Goal: Task Accomplishment & Management: Manage account settings

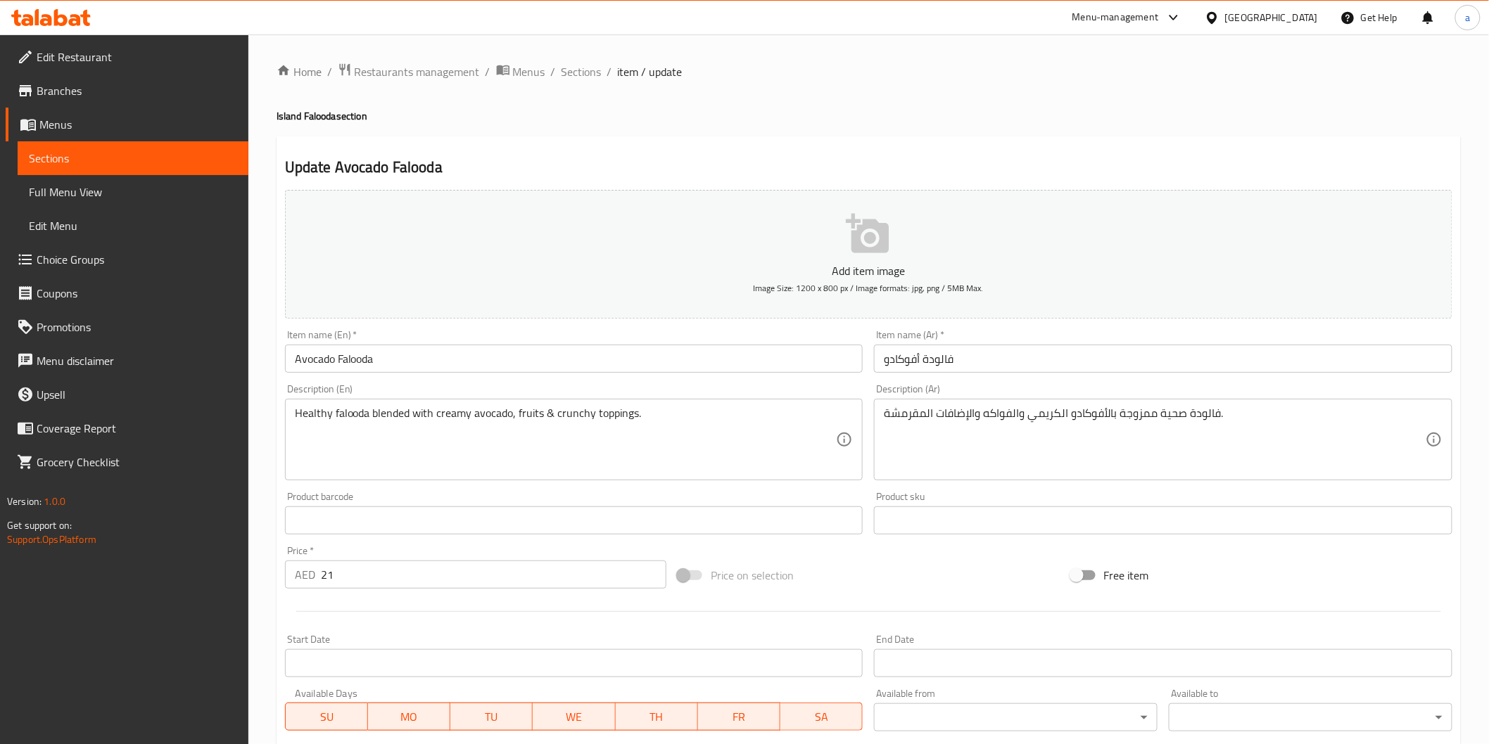
click at [1288, 18] on div "United Arab Emirates" at bounding box center [1271, 17] width 93 height 15
click at [1261, 106] on div "[GEOGRAPHIC_DATA]" at bounding box center [1212, 112] width 211 height 32
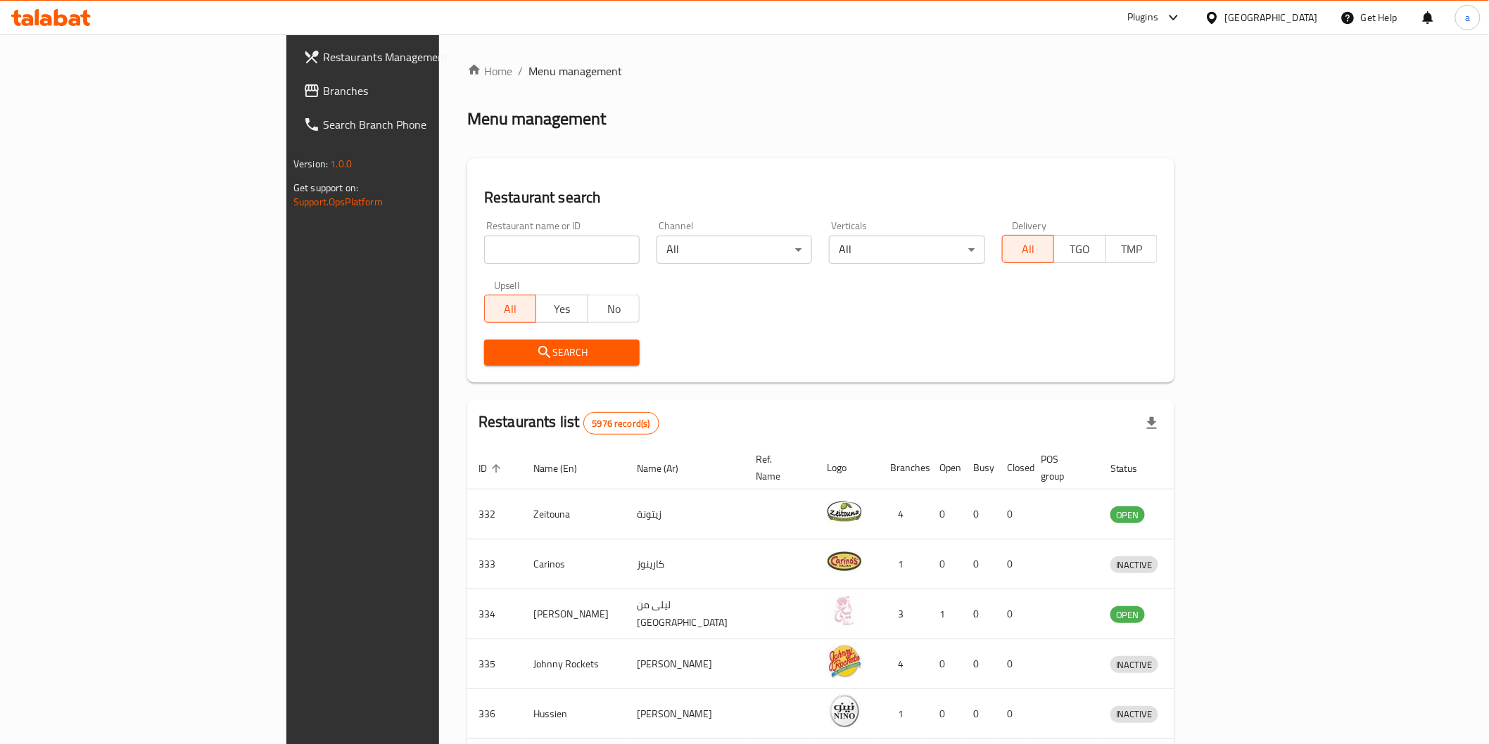
click at [323, 95] on span "Branches" at bounding box center [423, 90] width 200 height 17
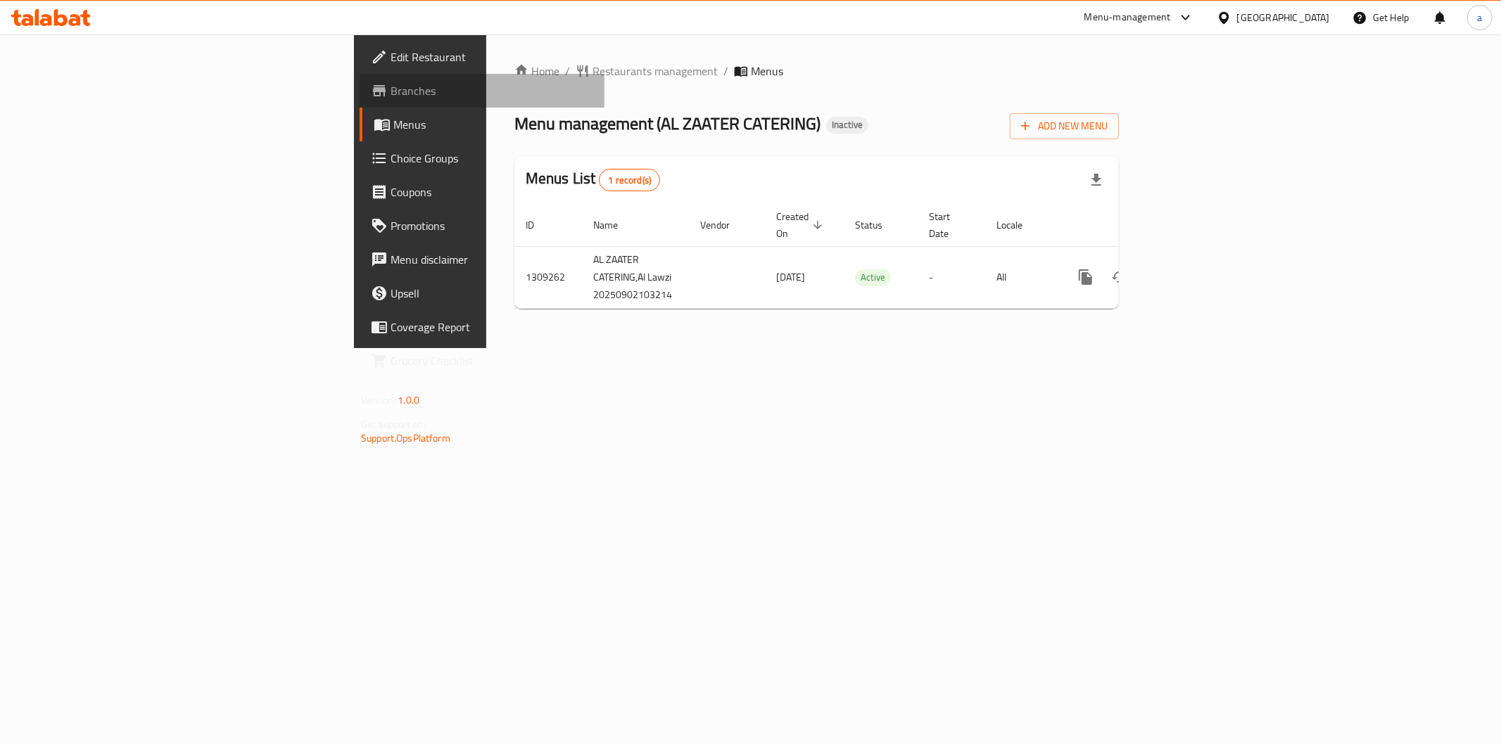
click at [390, 88] on span "Branches" at bounding box center [491, 90] width 203 height 17
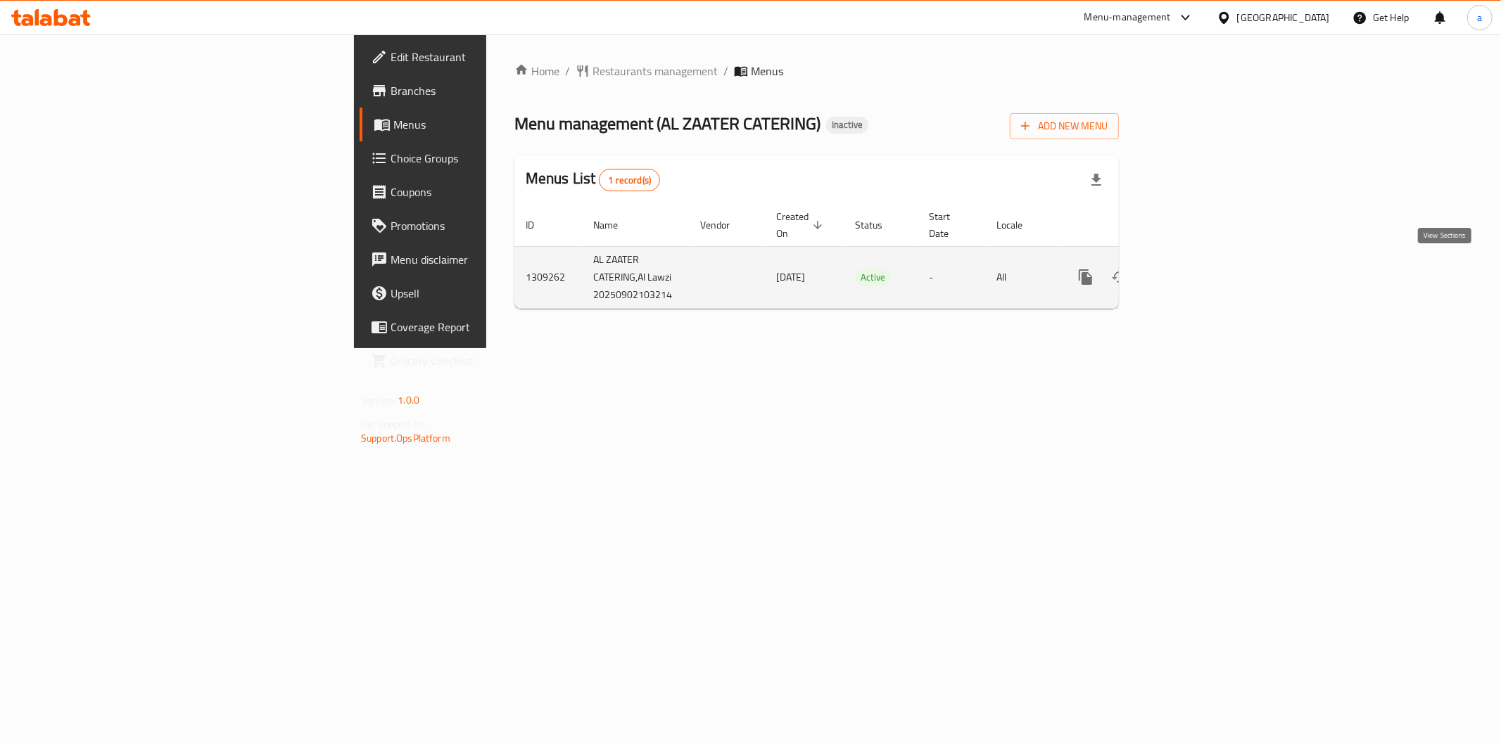
click at [1195, 277] on icon "enhanced table" at bounding box center [1186, 277] width 17 height 17
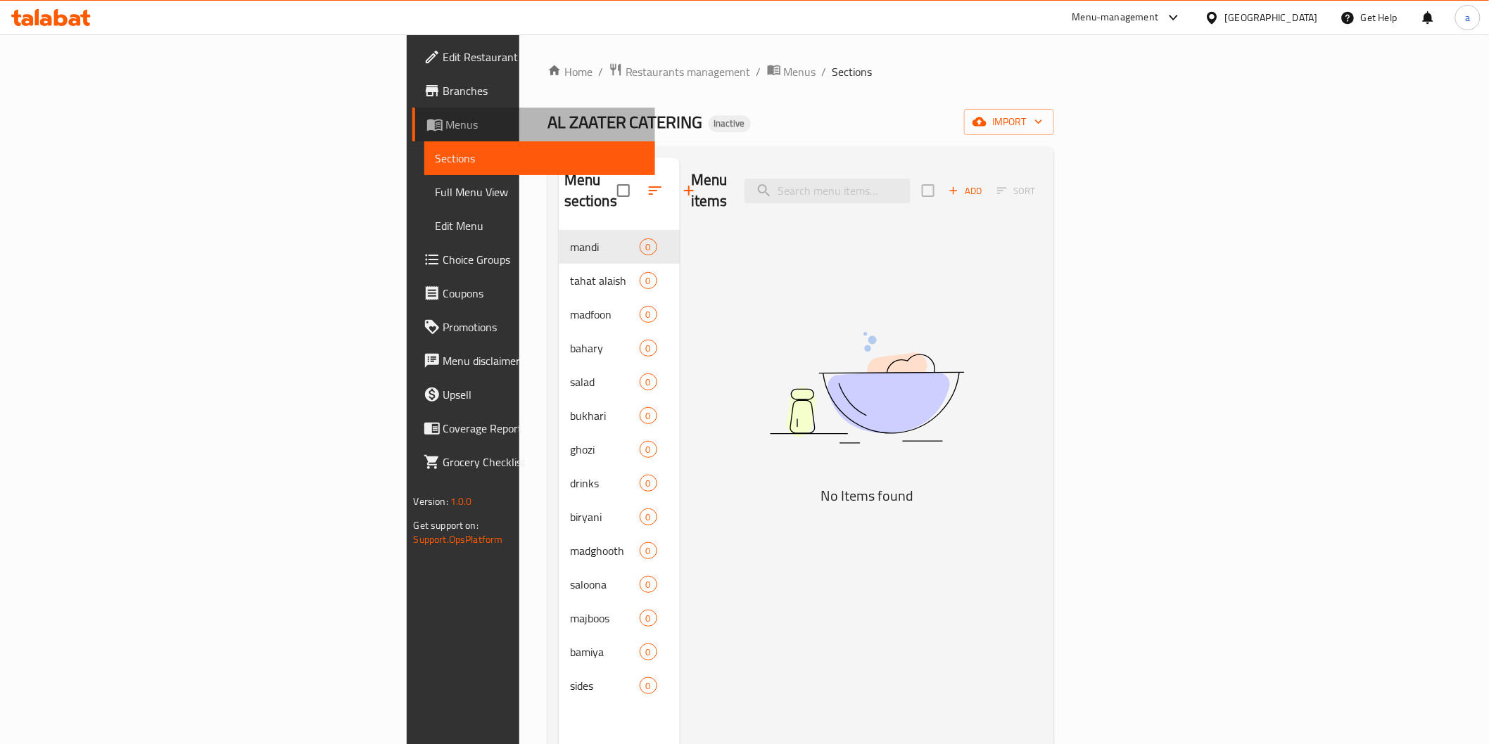
click at [446, 131] on span "Menus" at bounding box center [545, 124] width 198 height 17
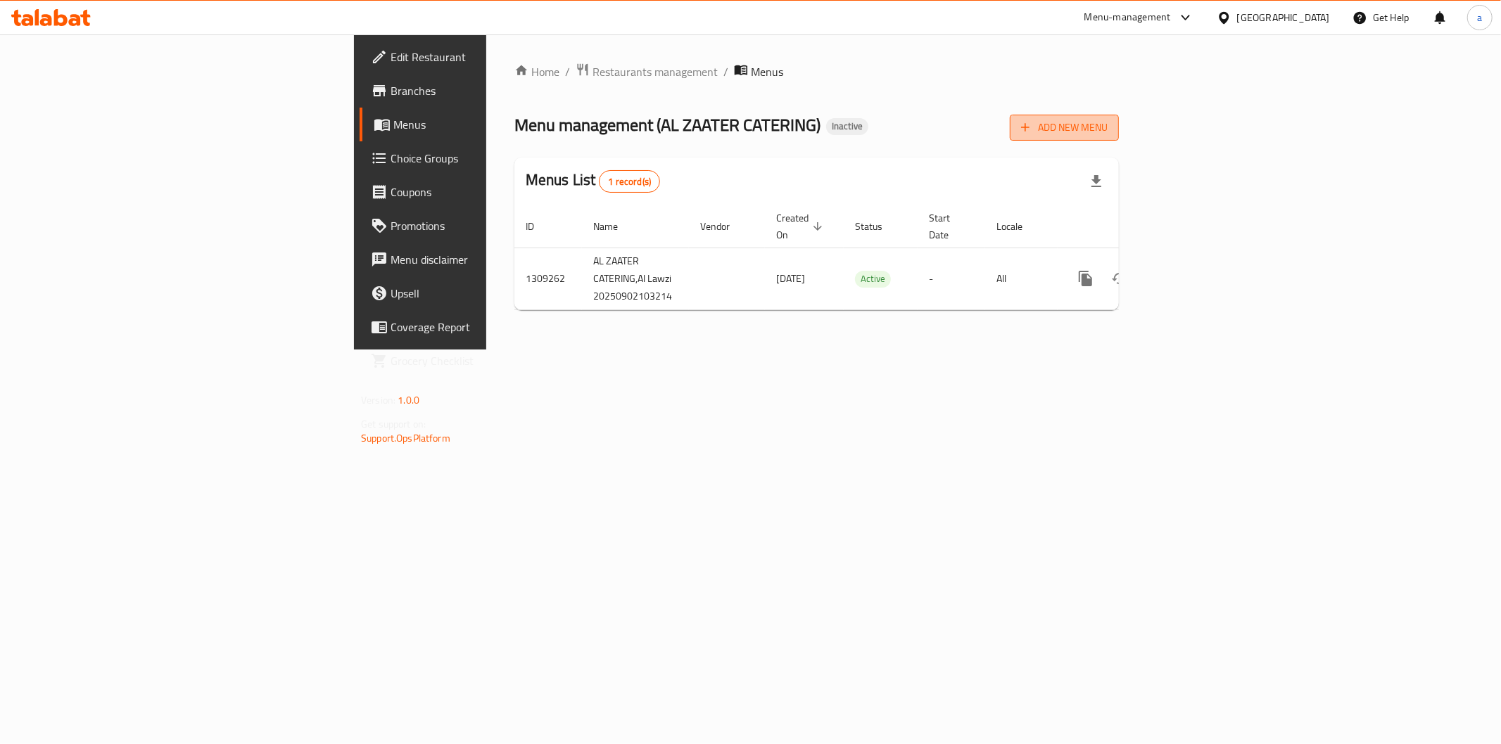
click at [1119, 115] on button "Add New Menu" at bounding box center [1064, 128] width 109 height 26
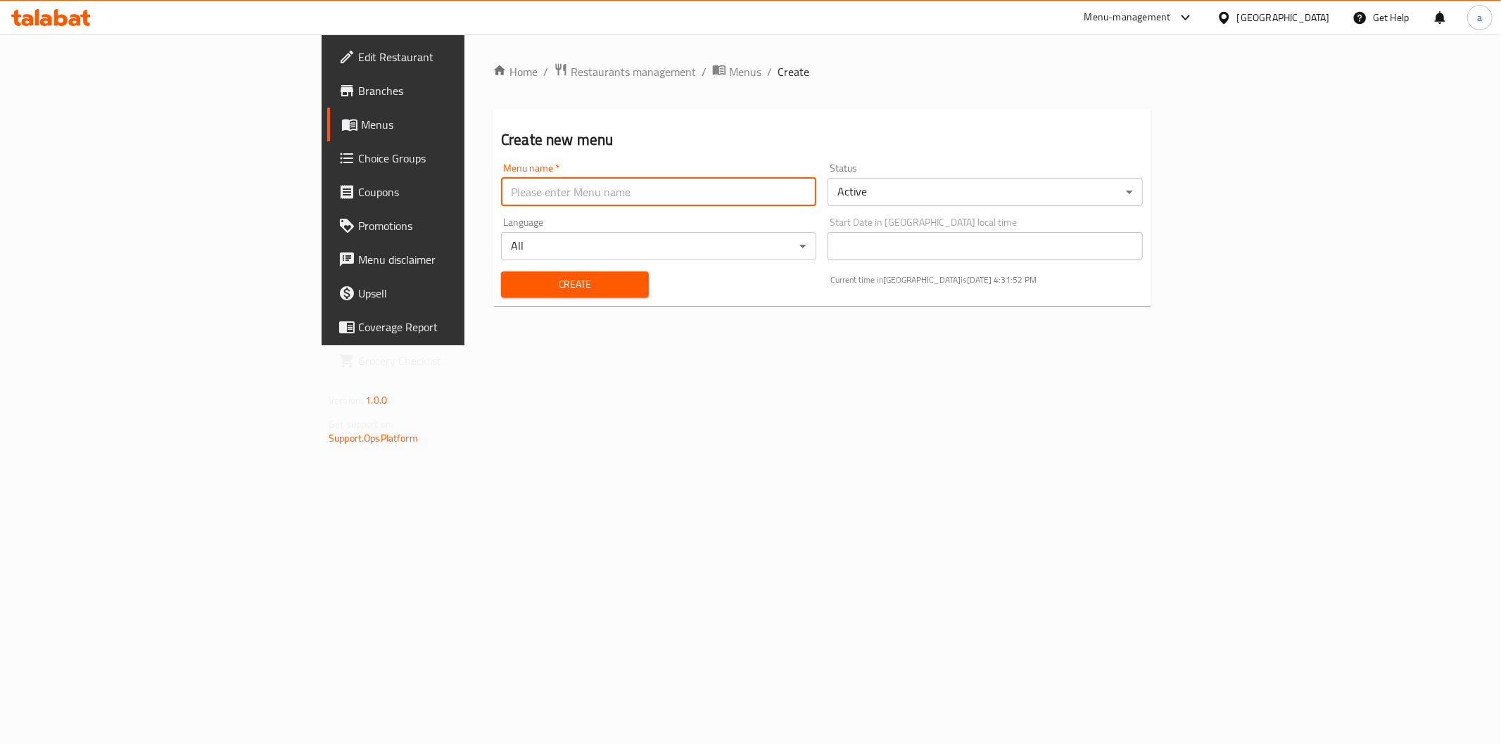
click at [554, 205] on input "text" at bounding box center [658, 192] width 315 height 28
type input "2/9 aya"
click at [492, 270] on div "Create" at bounding box center [574, 284] width 165 height 43
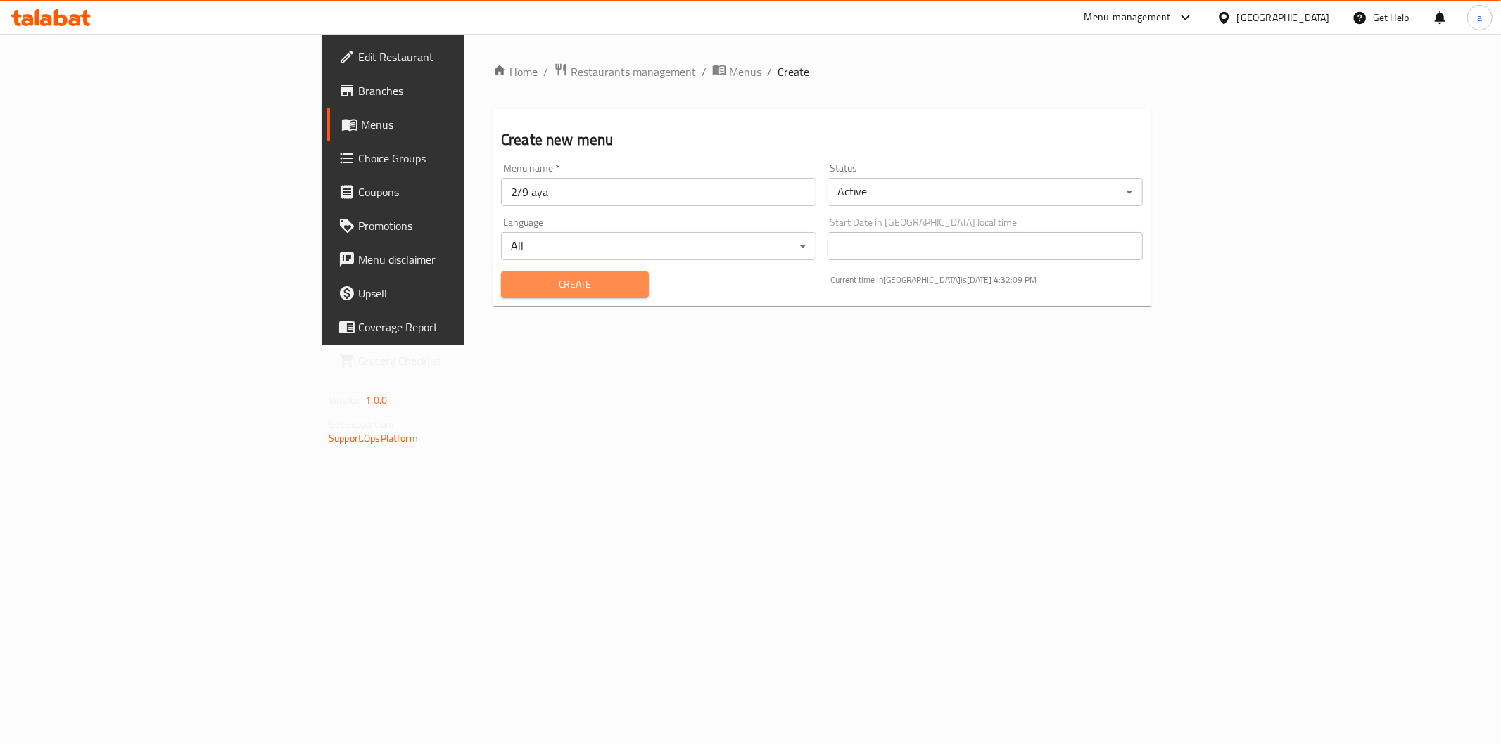
click at [501, 272] on button "Create" at bounding box center [575, 285] width 148 height 26
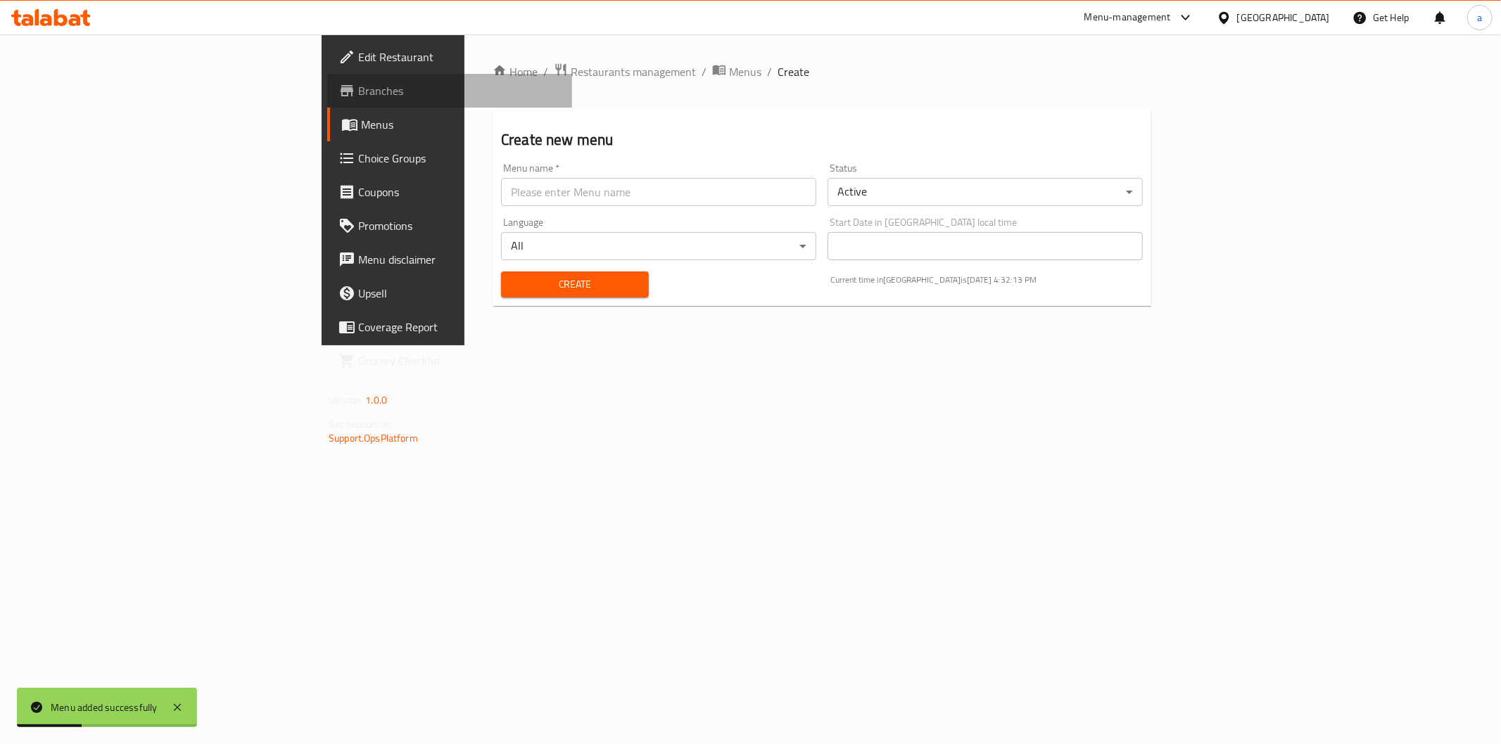
click at [358, 91] on span "Branches" at bounding box center [459, 90] width 203 height 17
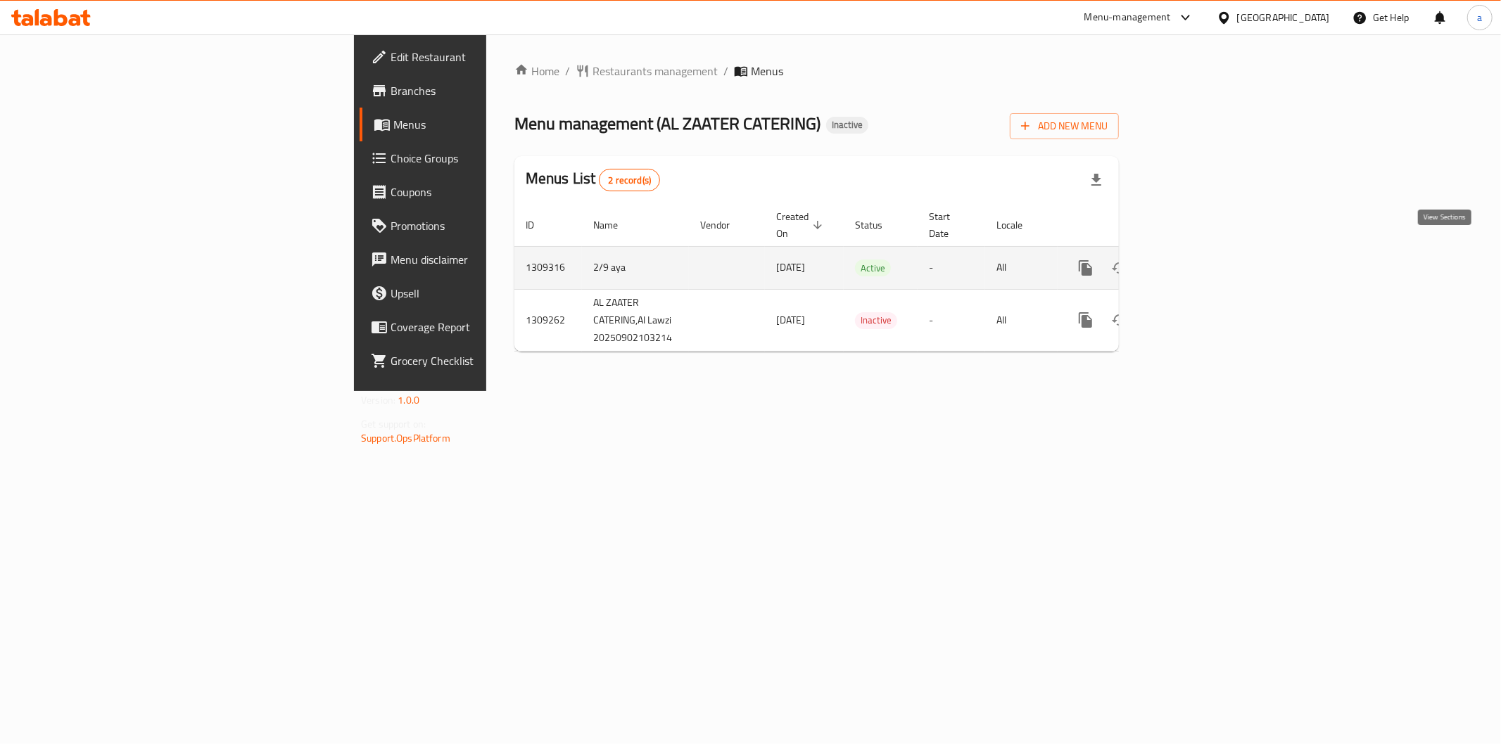
click at [1204, 264] on link "enhanced table" at bounding box center [1187, 268] width 34 height 34
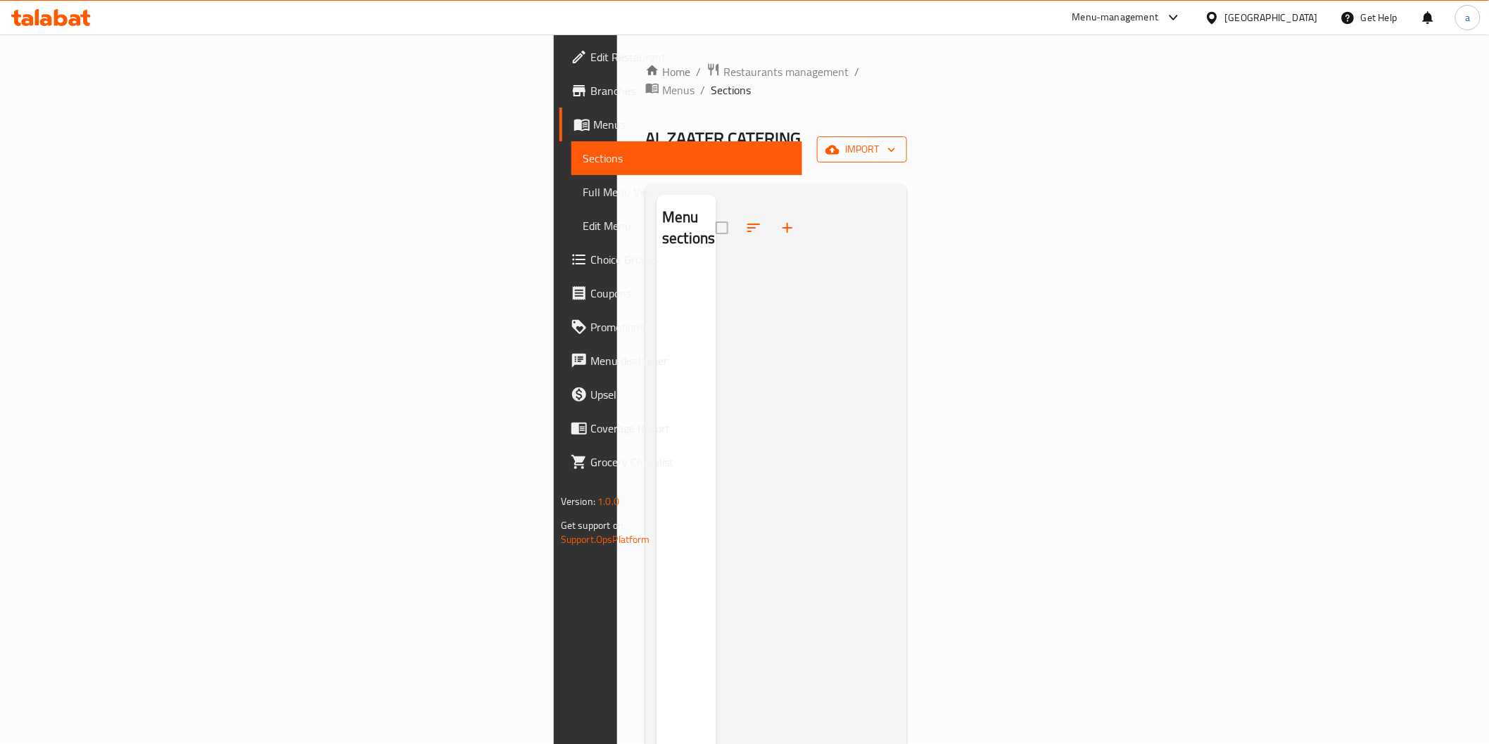
click at [907, 136] on button "import" at bounding box center [862, 149] width 90 height 26
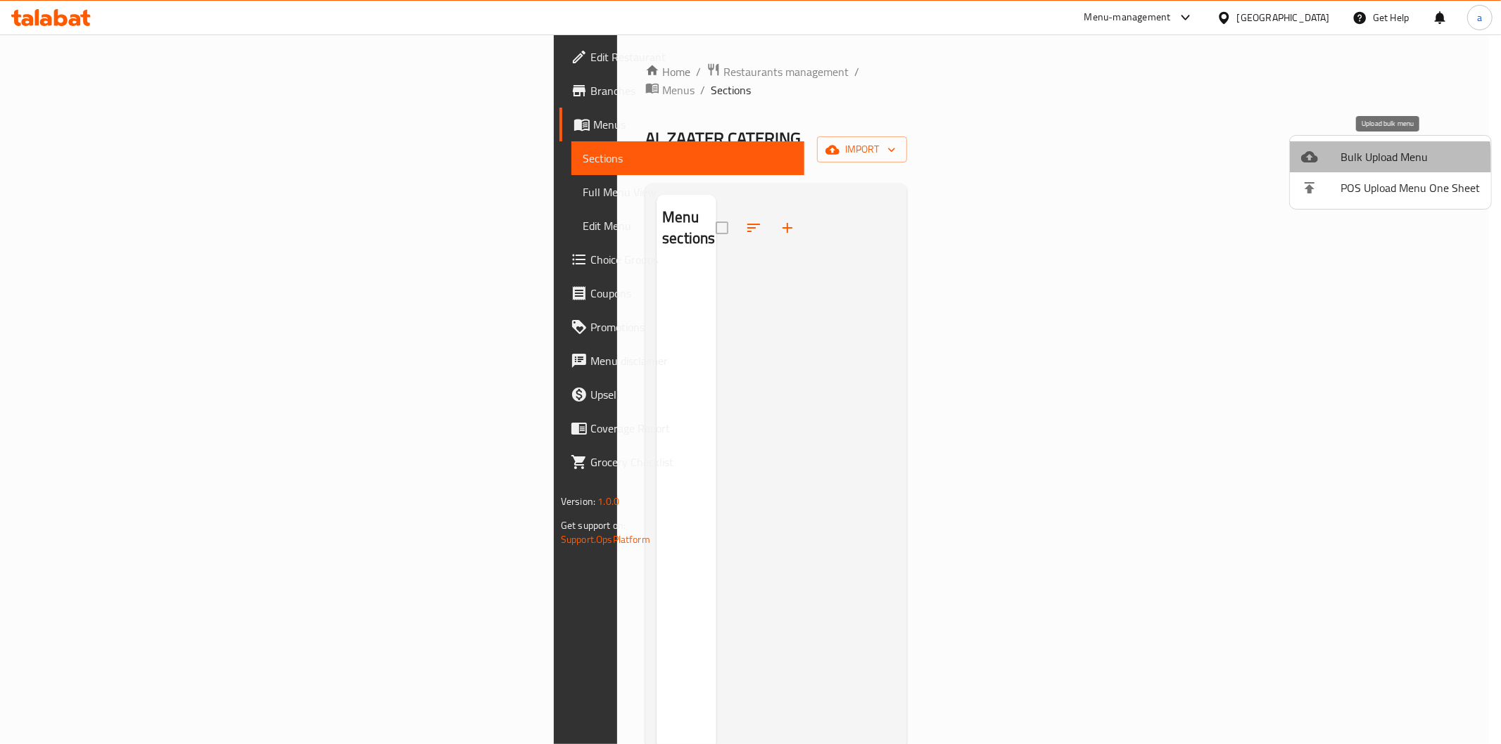
click at [1332, 165] on div at bounding box center [1320, 156] width 39 height 17
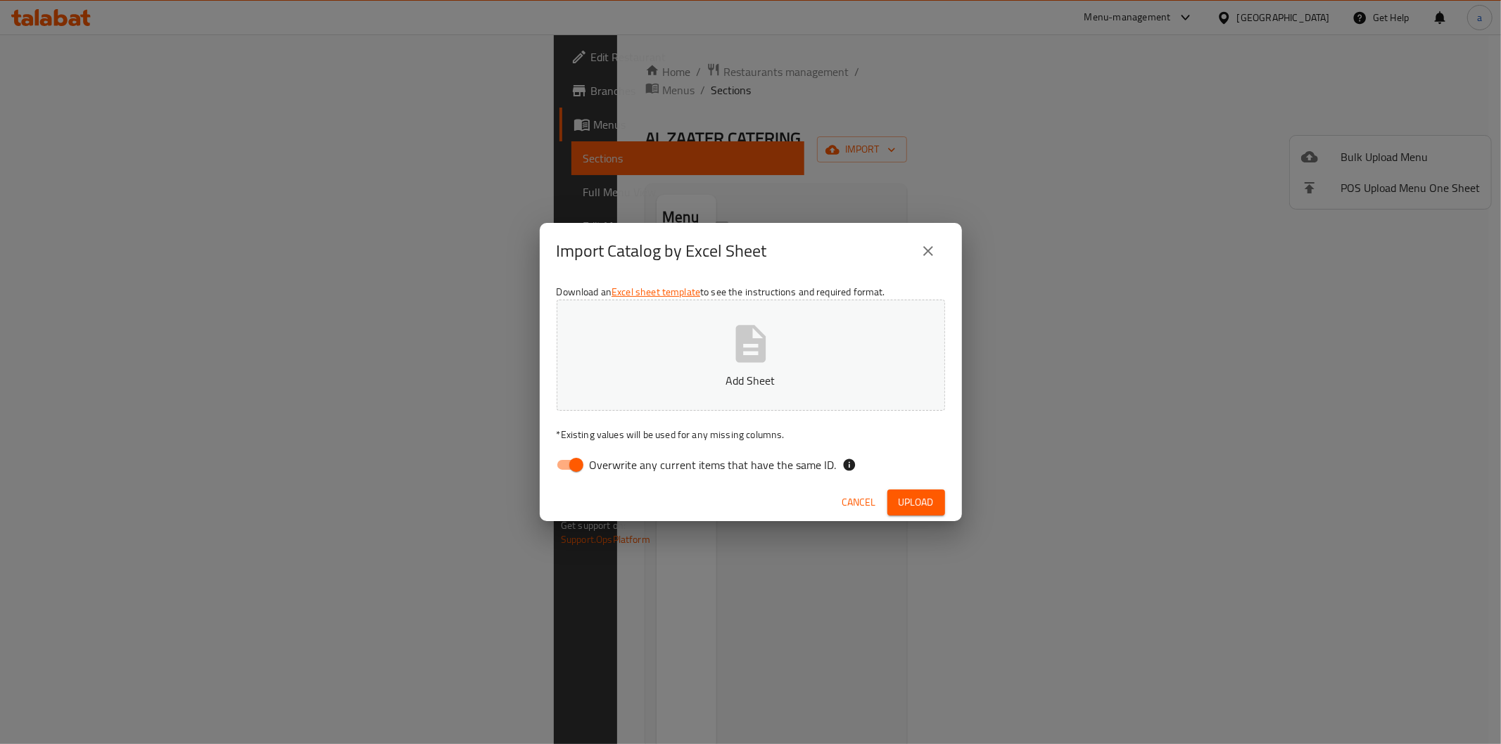
click at [765, 471] on span "Overwrite any current items that have the same ID." at bounding box center [713, 465] width 247 height 17
click at [616, 471] on input "Overwrite any current items that have the same ID." at bounding box center [576, 465] width 80 height 27
checkbox input "false"
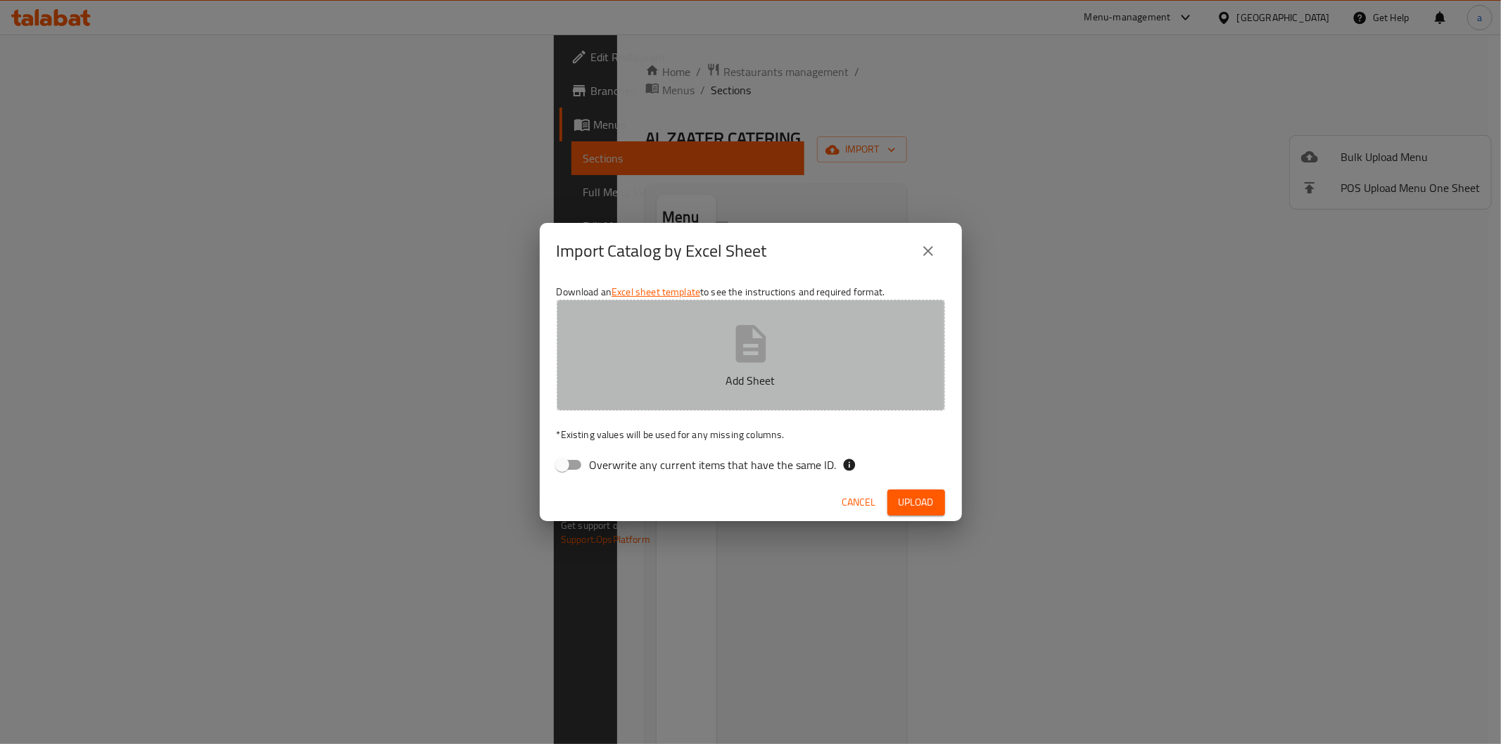
click at [802, 355] on button "Add Sheet" at bounding box center [750, 355] width 388 height 111
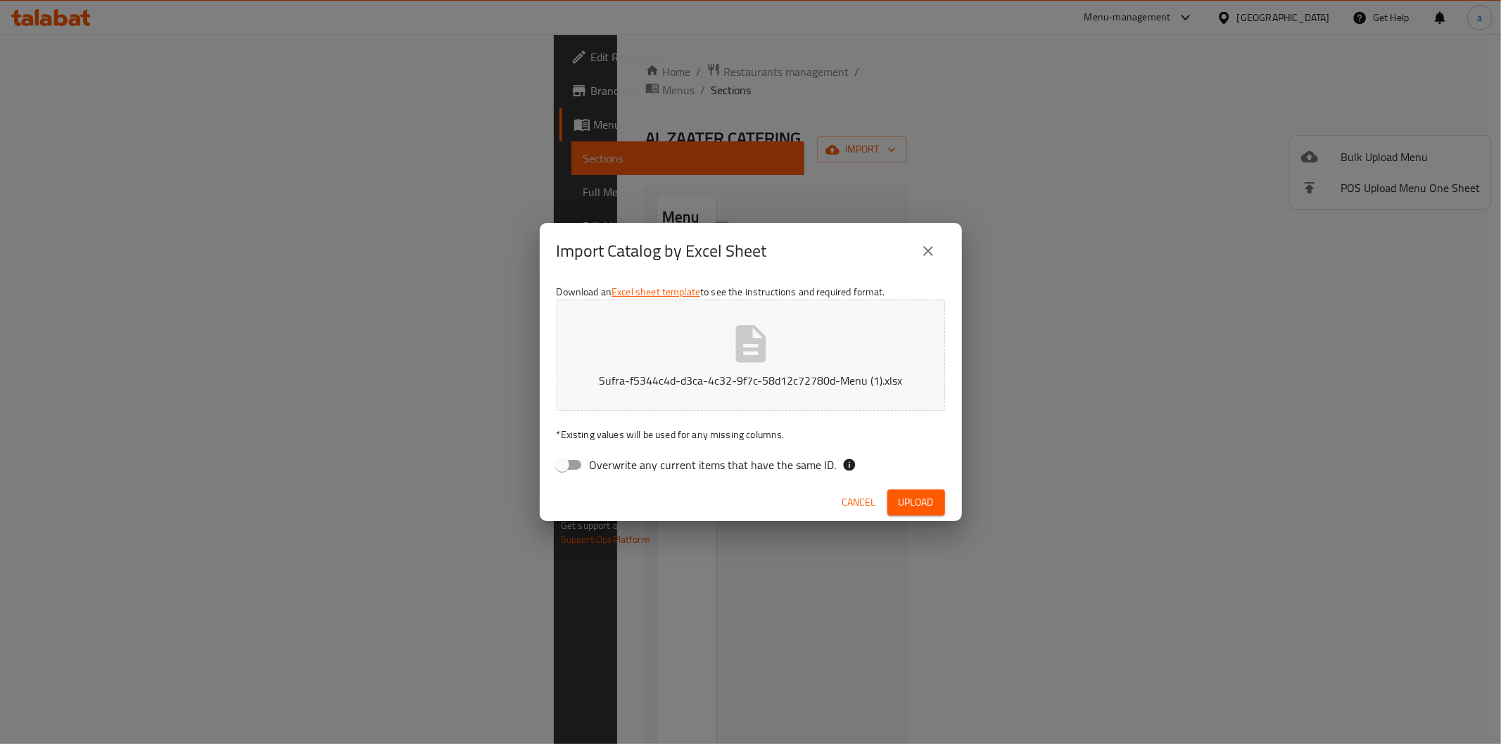
click at [908, 503] on span "Upload" at bounding box center [915, 503] width 35 height 18
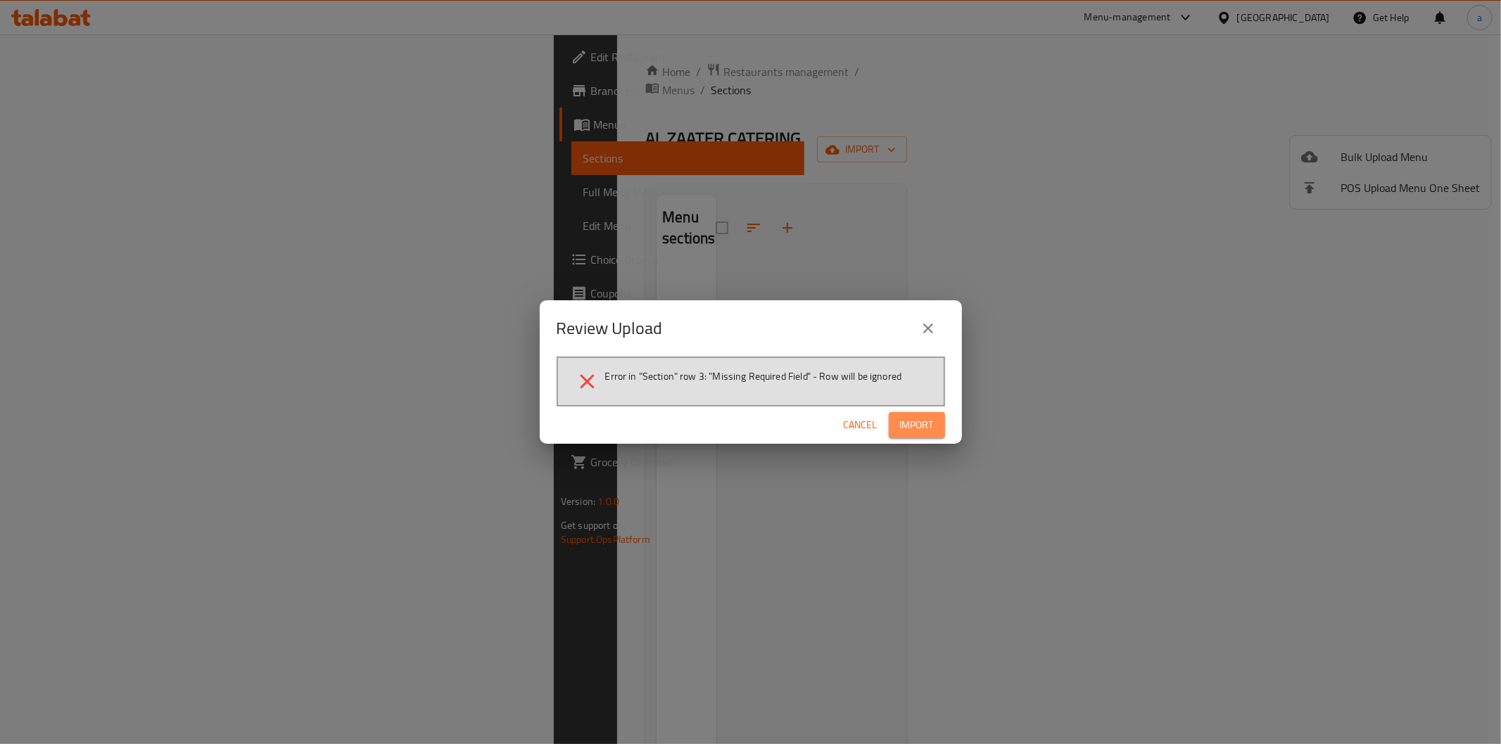
click at [930, 417] on span "Import" at bounding box center [917, 425] width 34 height 18
click at [924, 335] on icon "close" at bounding box center [927, 328] width 17 height 17
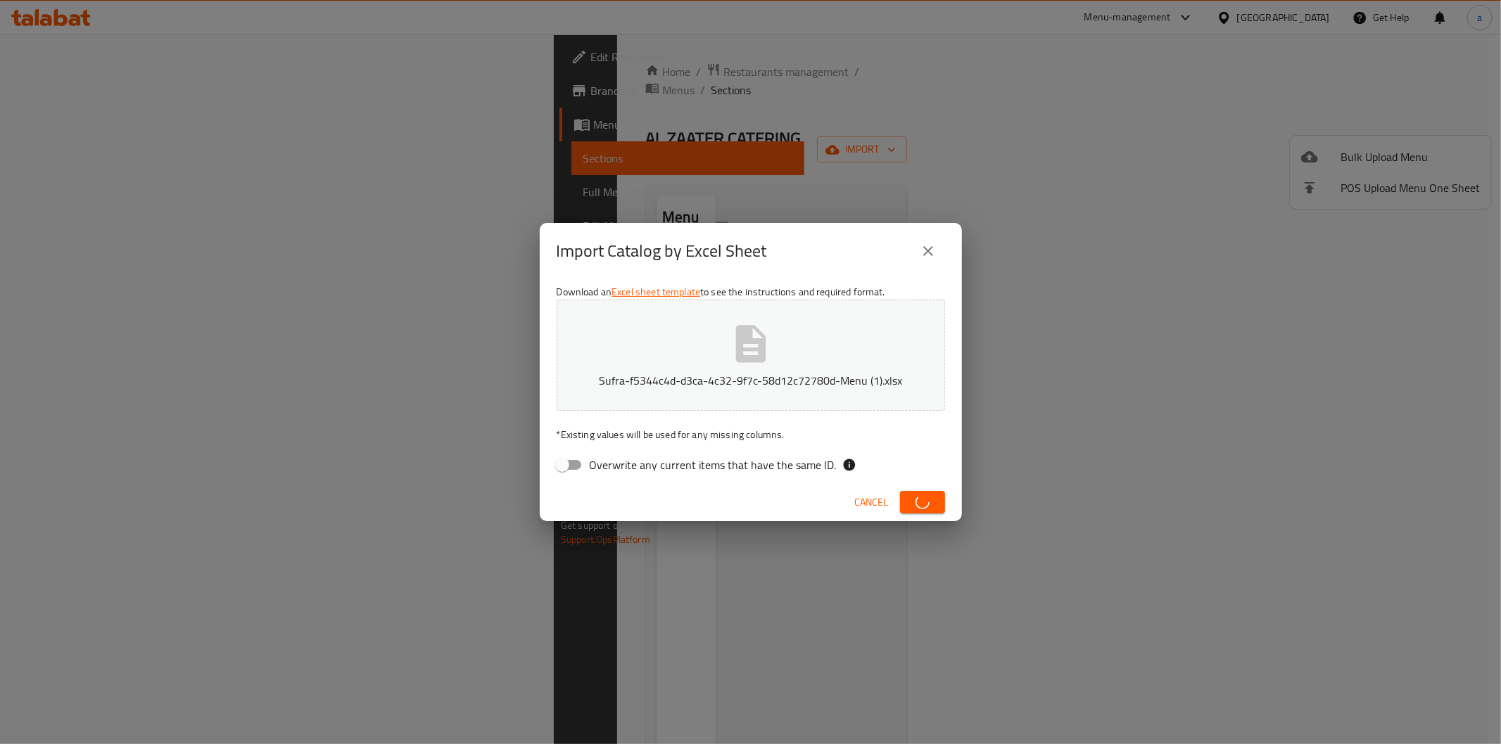
click at [932, 243] on icon "close" at bounding box center [927, 251] width 17 height 17
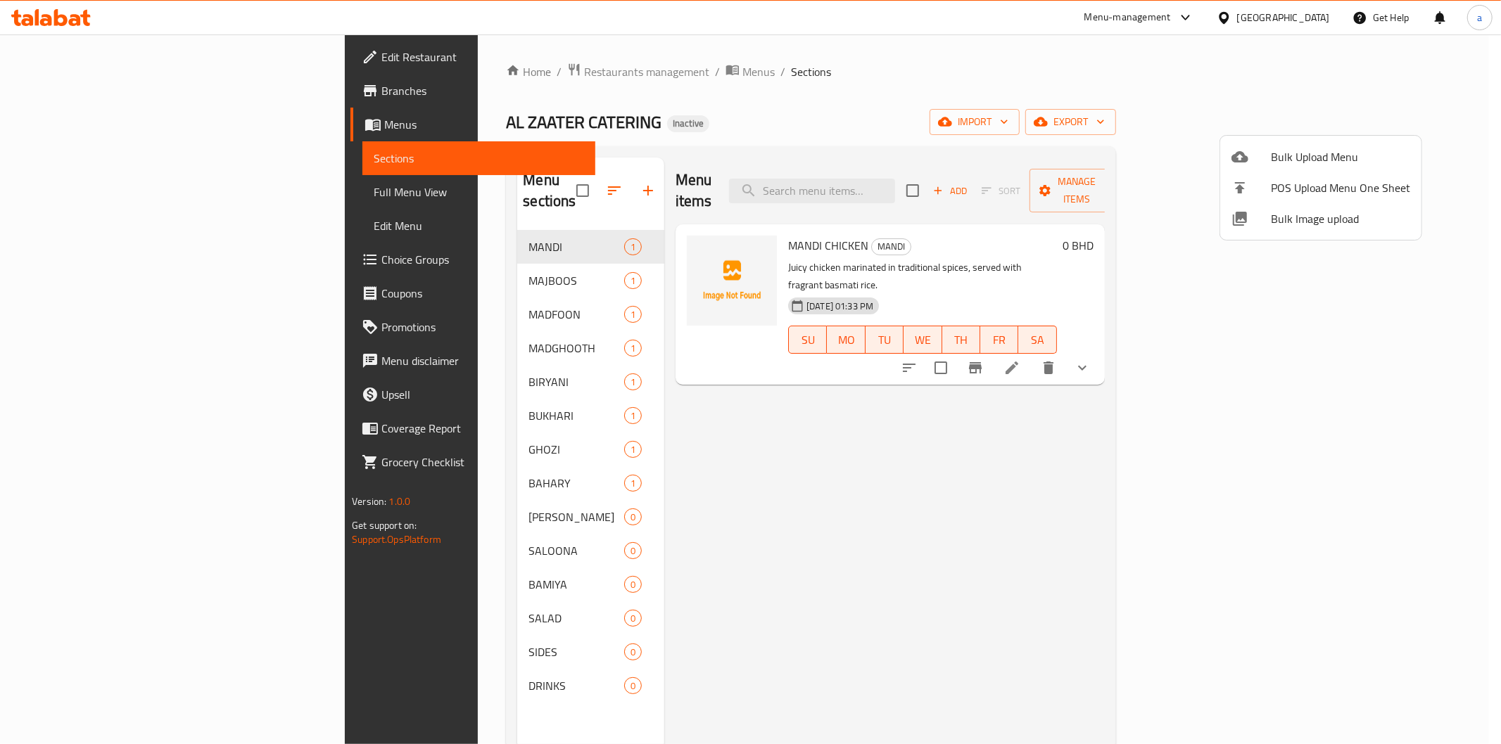
click at [842, 473] on div at bounding box center [750, 372] width 1501 height 744
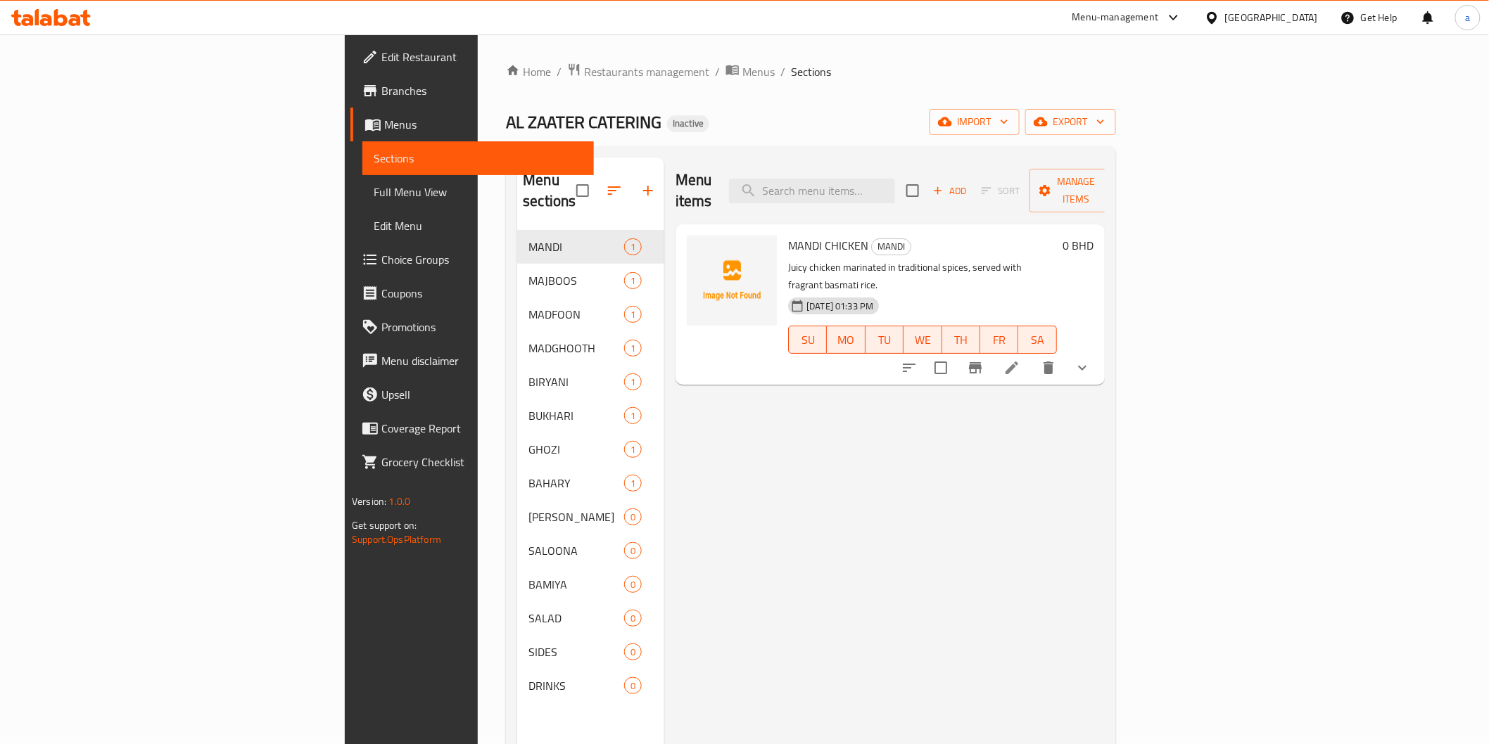
click at [384, 121] on span "Menus" at bounding box center [483, 124] width 198 height 17
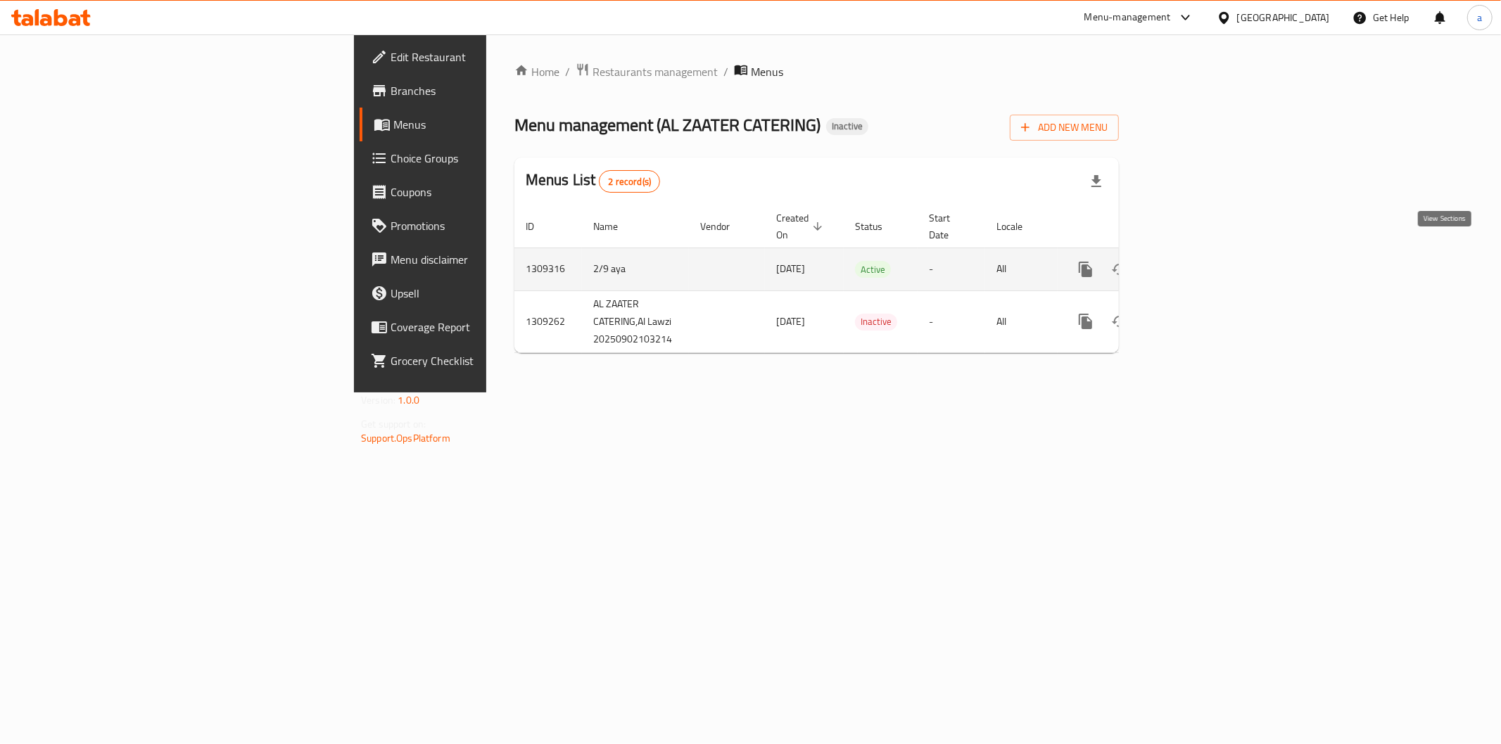
click at [1204, 253] on link "enhanced table" at bounding box center [1187, 270] width 34 height 34
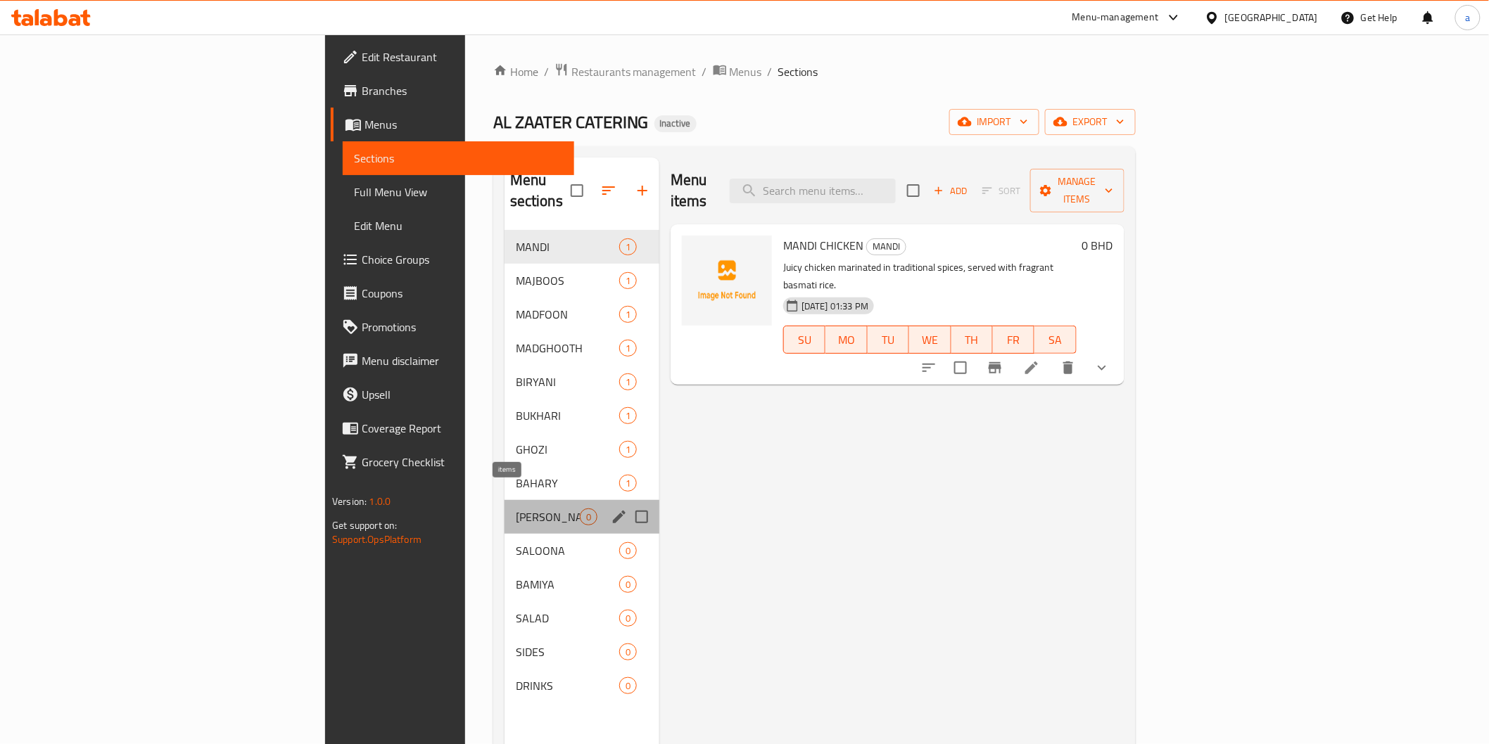
click at [580, 511] on span "0" at bounding box center [588, 517] width 16 height 13
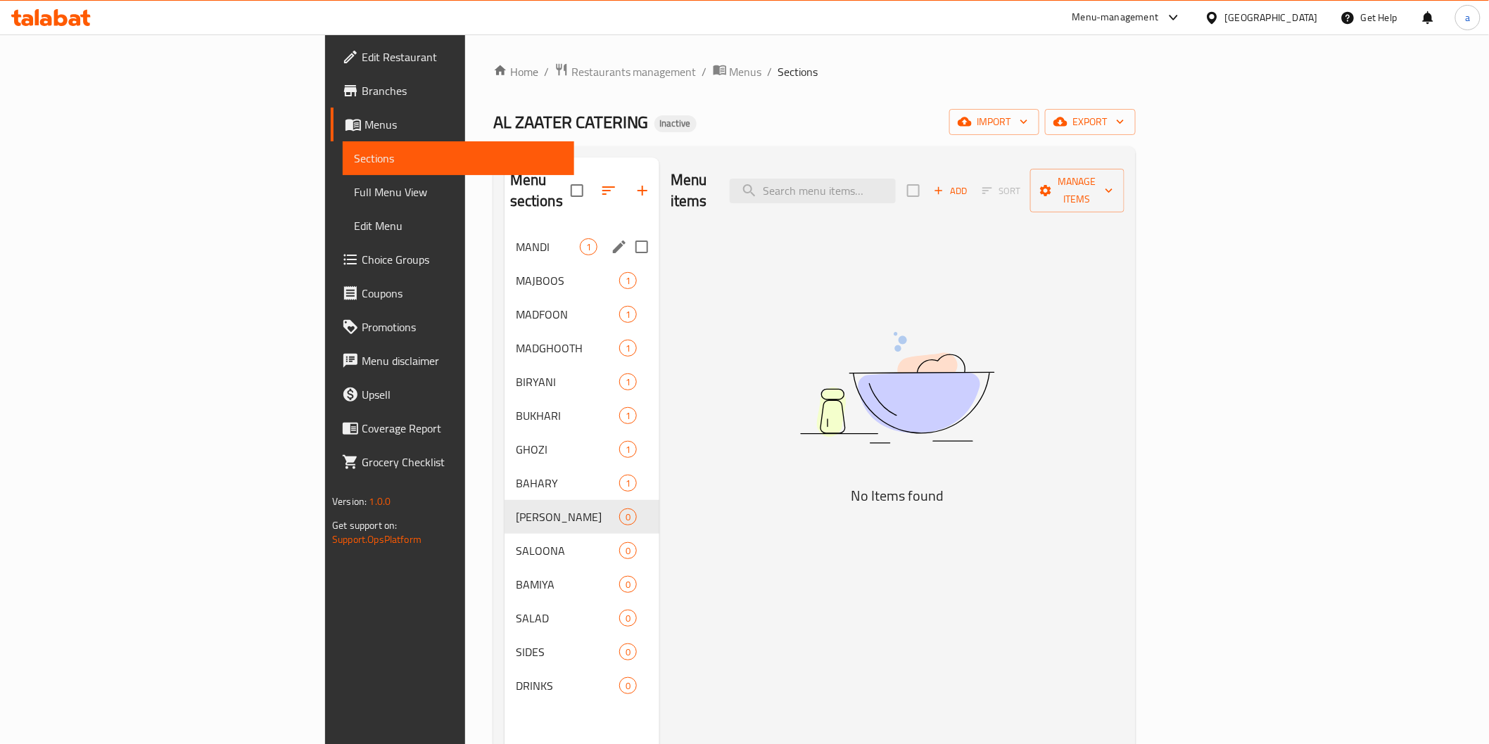
click at [504, 230] on div "MANDI 1" at bounding box center [581, 247] width 155 height 34
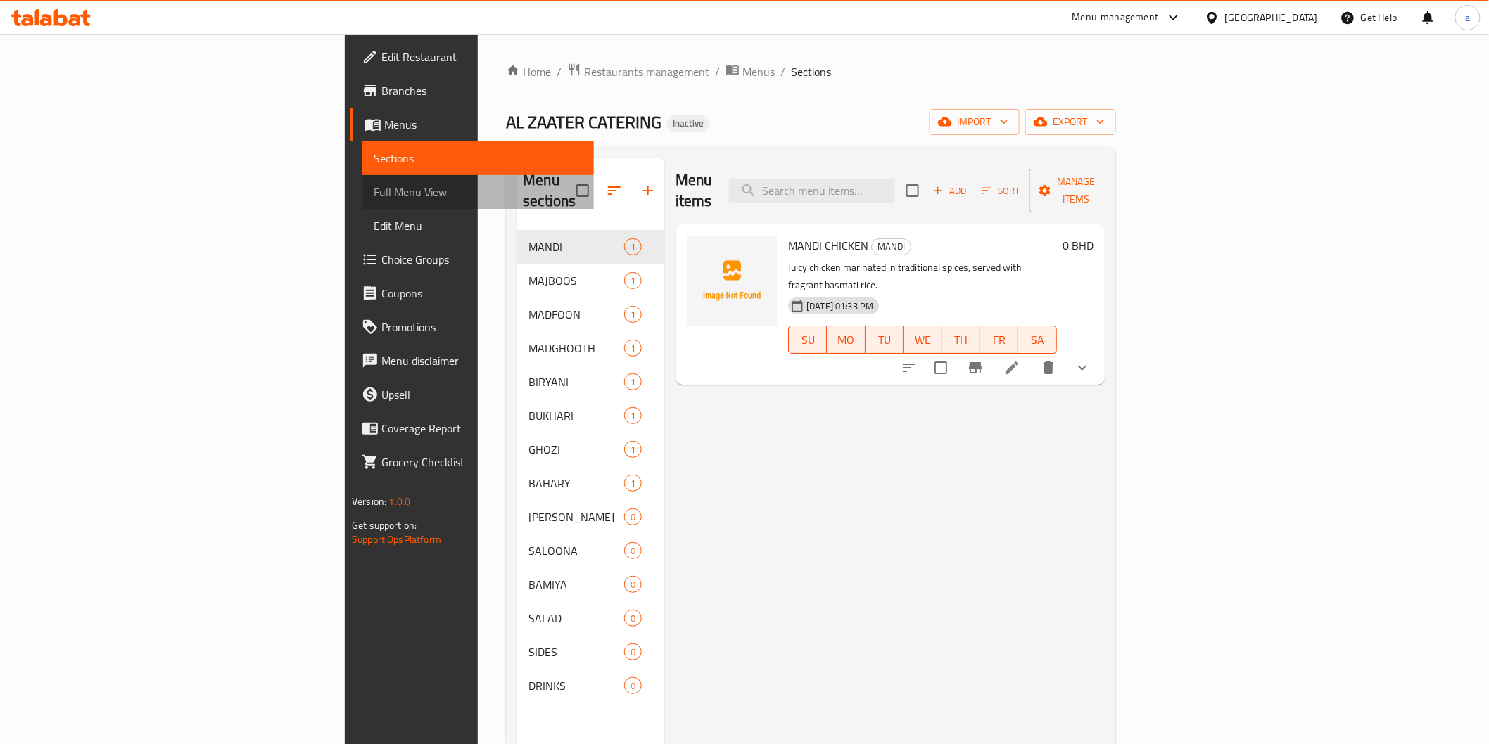
click at [374, 199] on span "Full Menu View" at bounding box center [478, 192] width 208 height 17
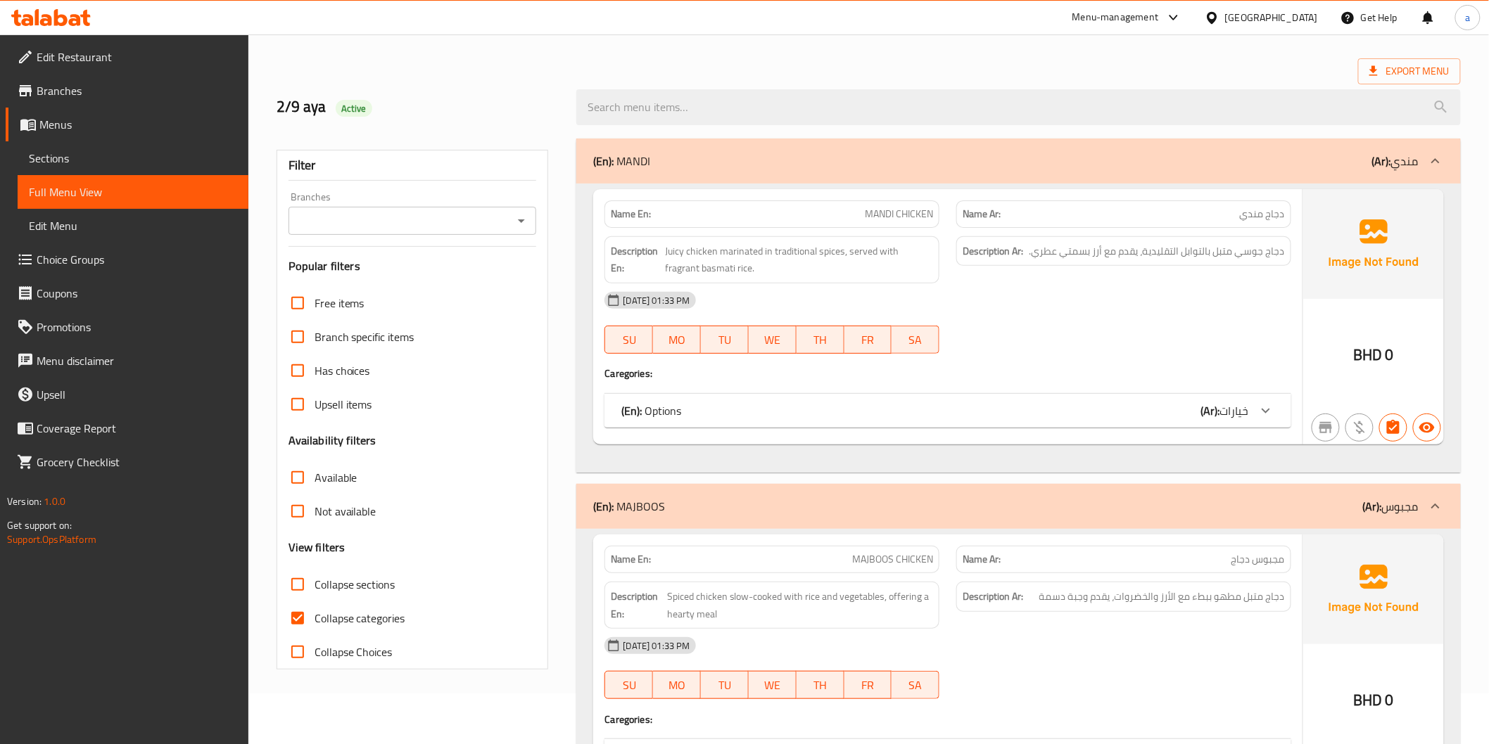
scroll to position [78, 0]
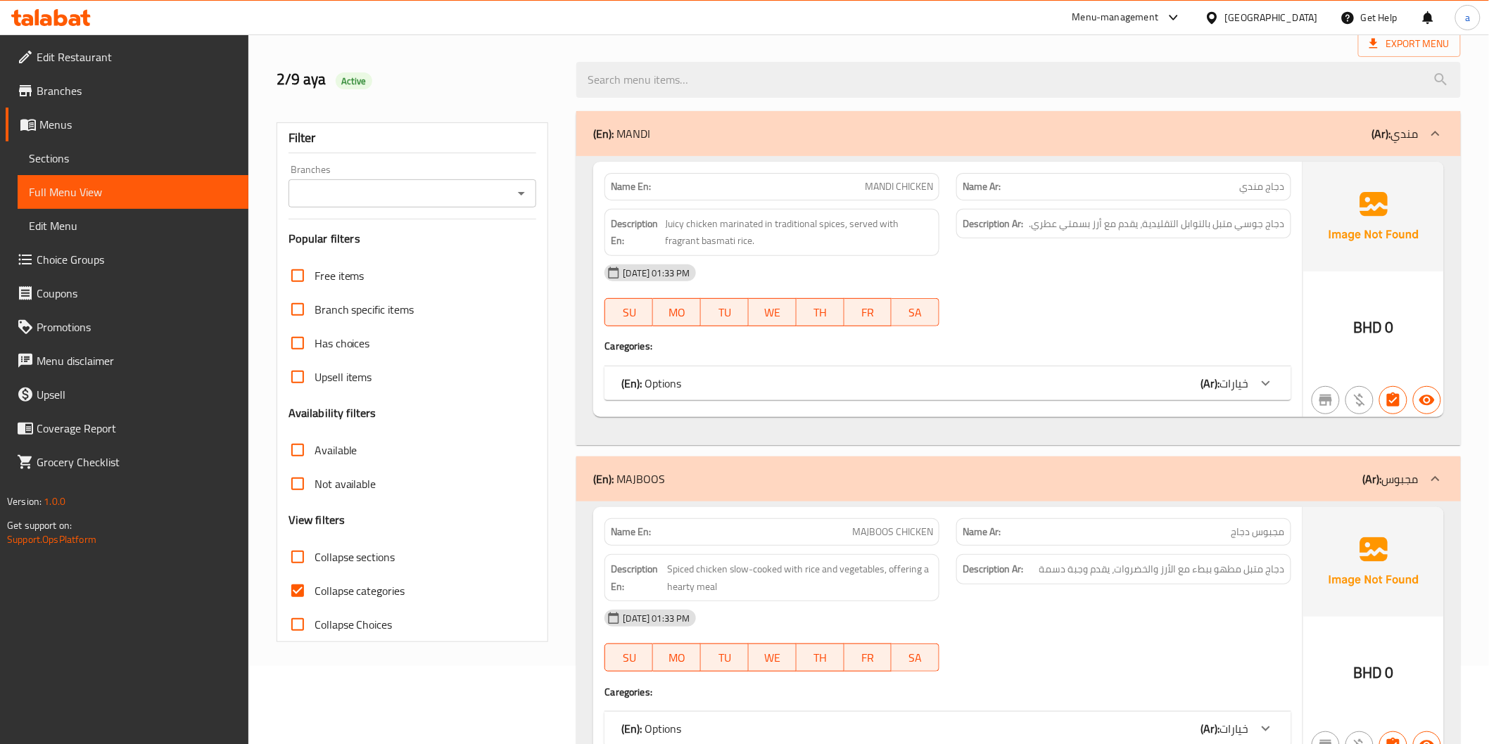
click at [296, 602] on input "Collapse categories" at bounding box center [298, 591] width 34 height 34
checkbox input "false"
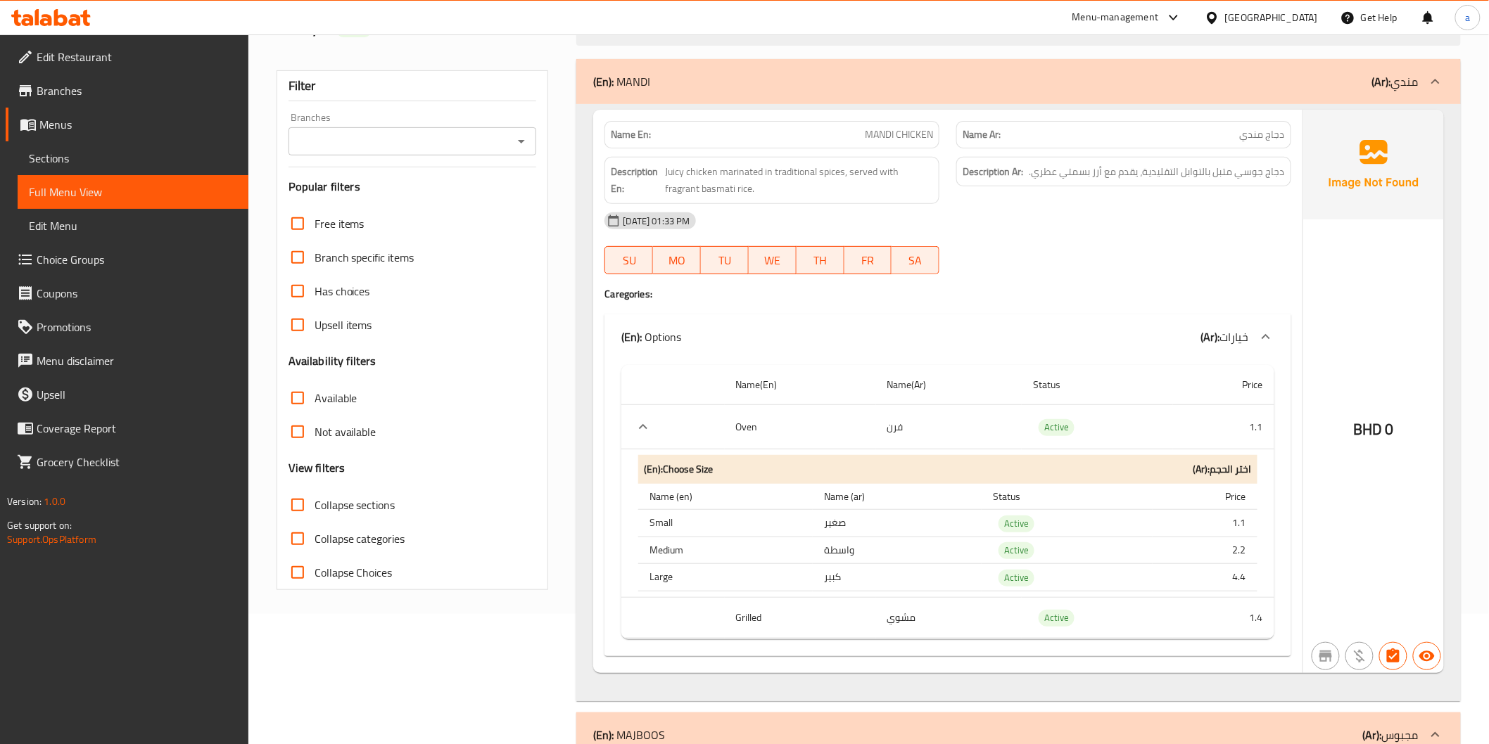
scroll to position [156, 0]
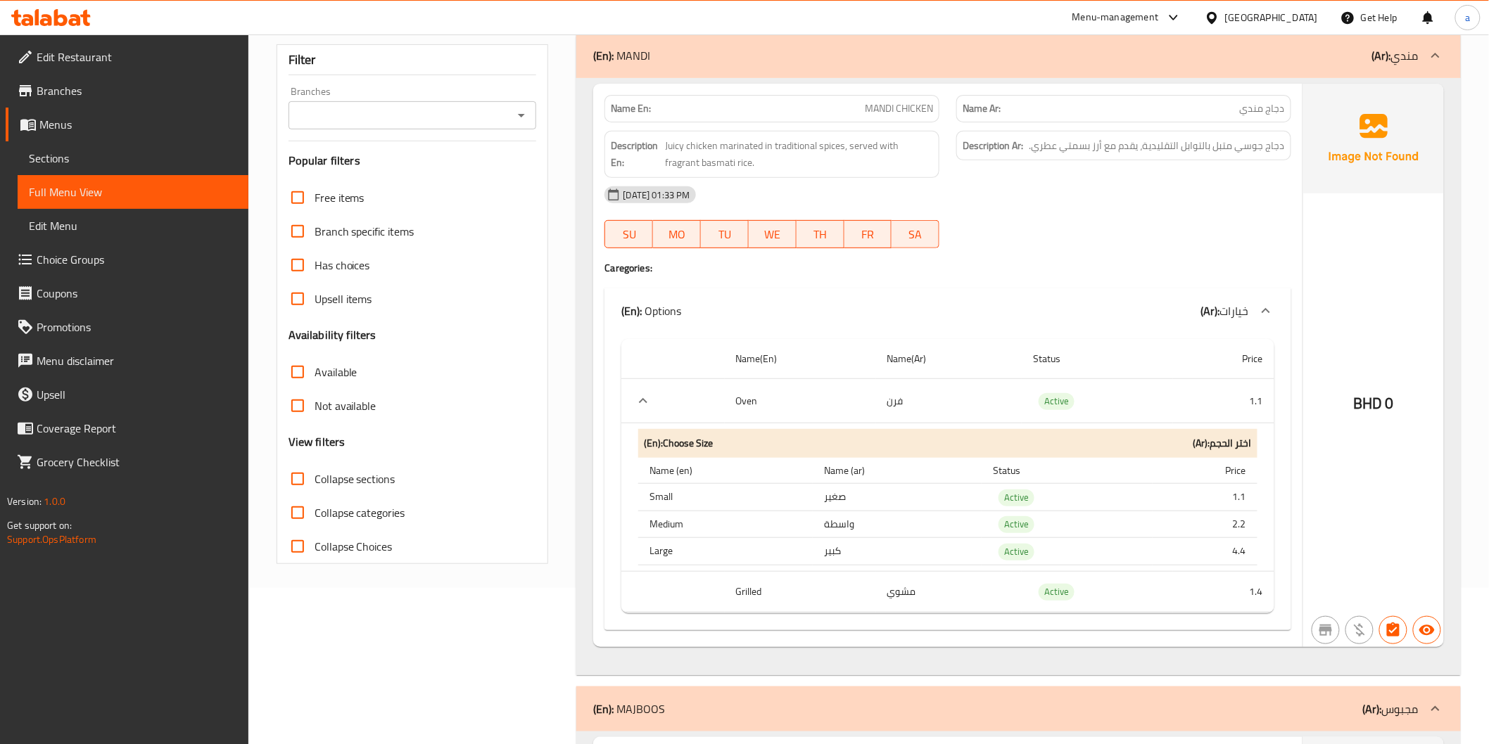
click at [940, 606] on td "مشوي" at bounding box center [949, 592] width 146 height 42
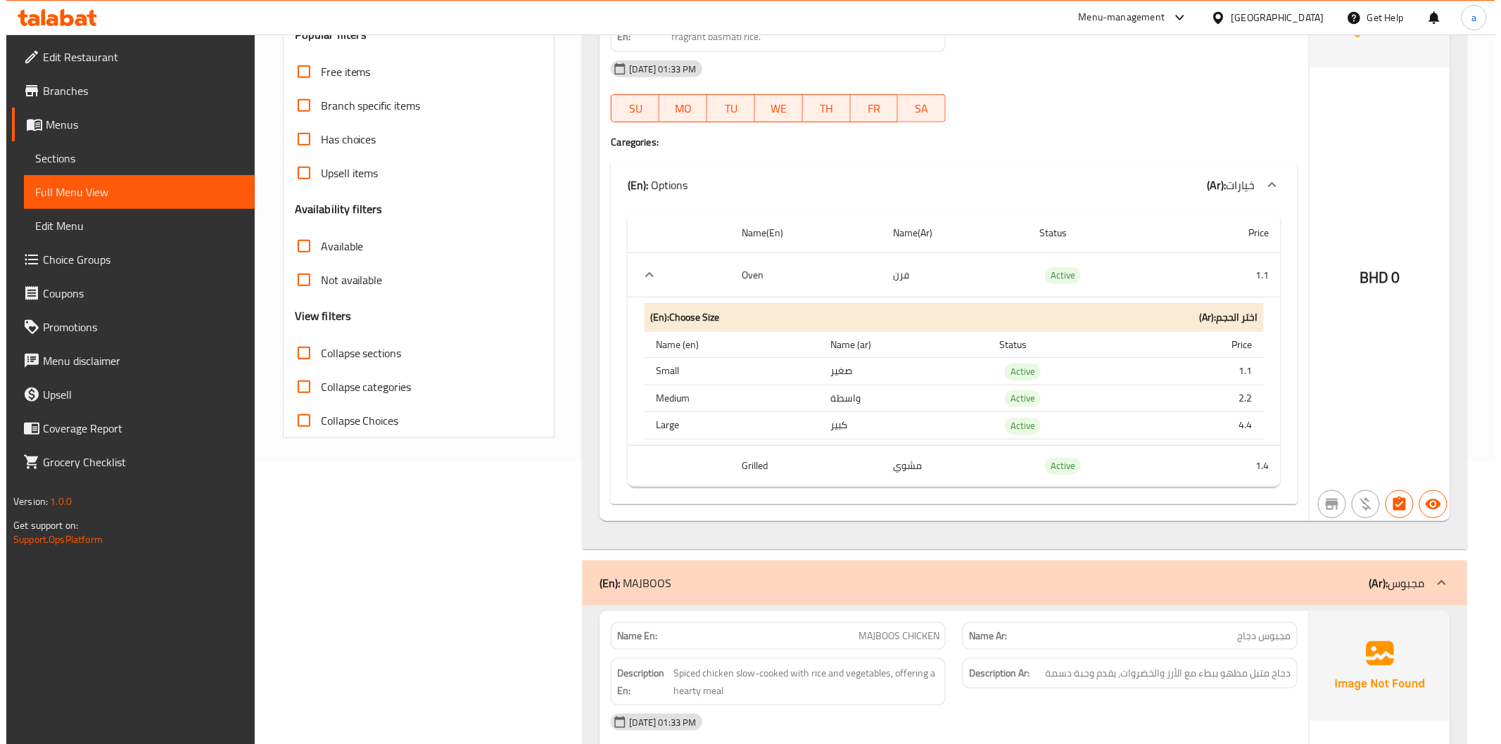
scroll to position [0, 0]
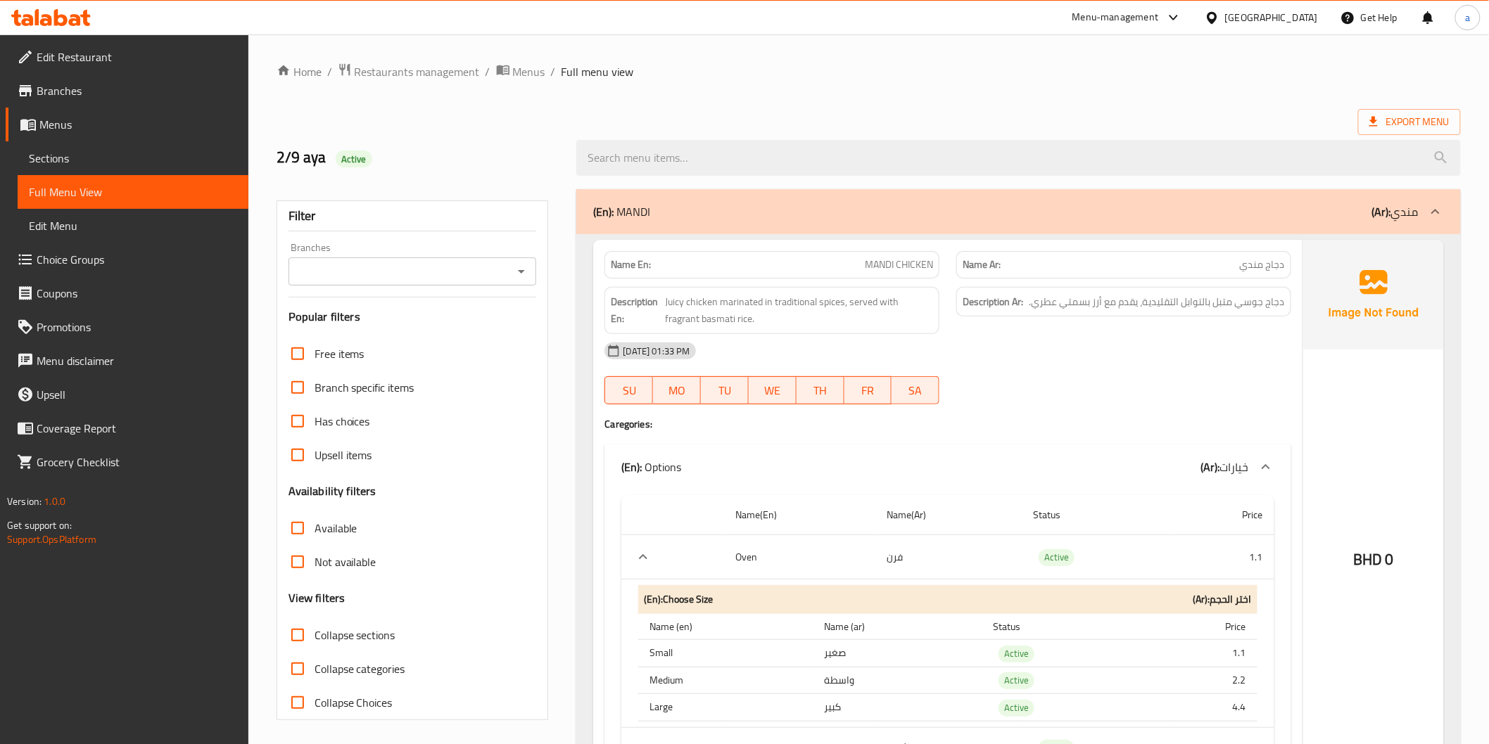
click at [169, 125] on span "Menus" at bounding box center [138, 124] width 198 height 17
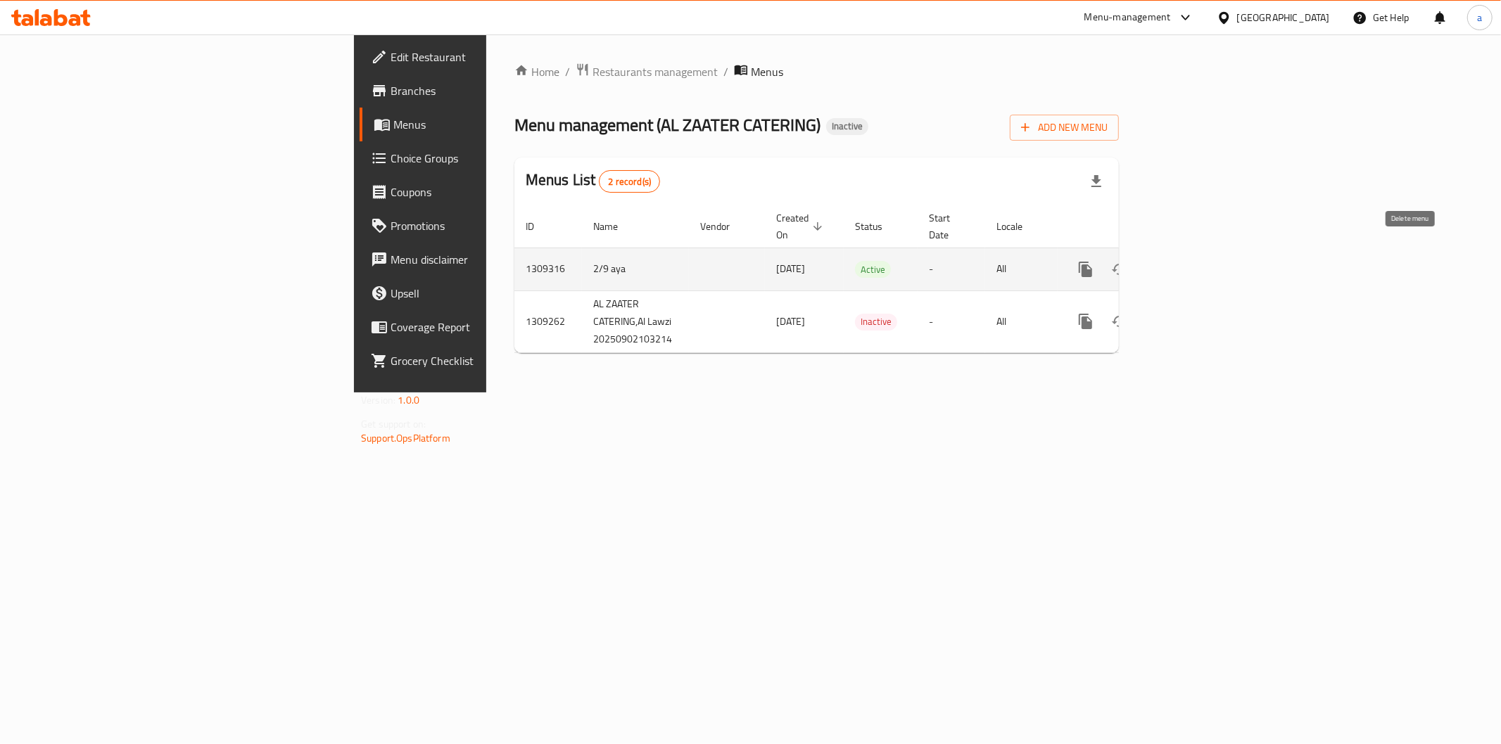
click at [1161, 261] on icon "enhanced table" at bounding box center [1153, 269] width 17 height 17
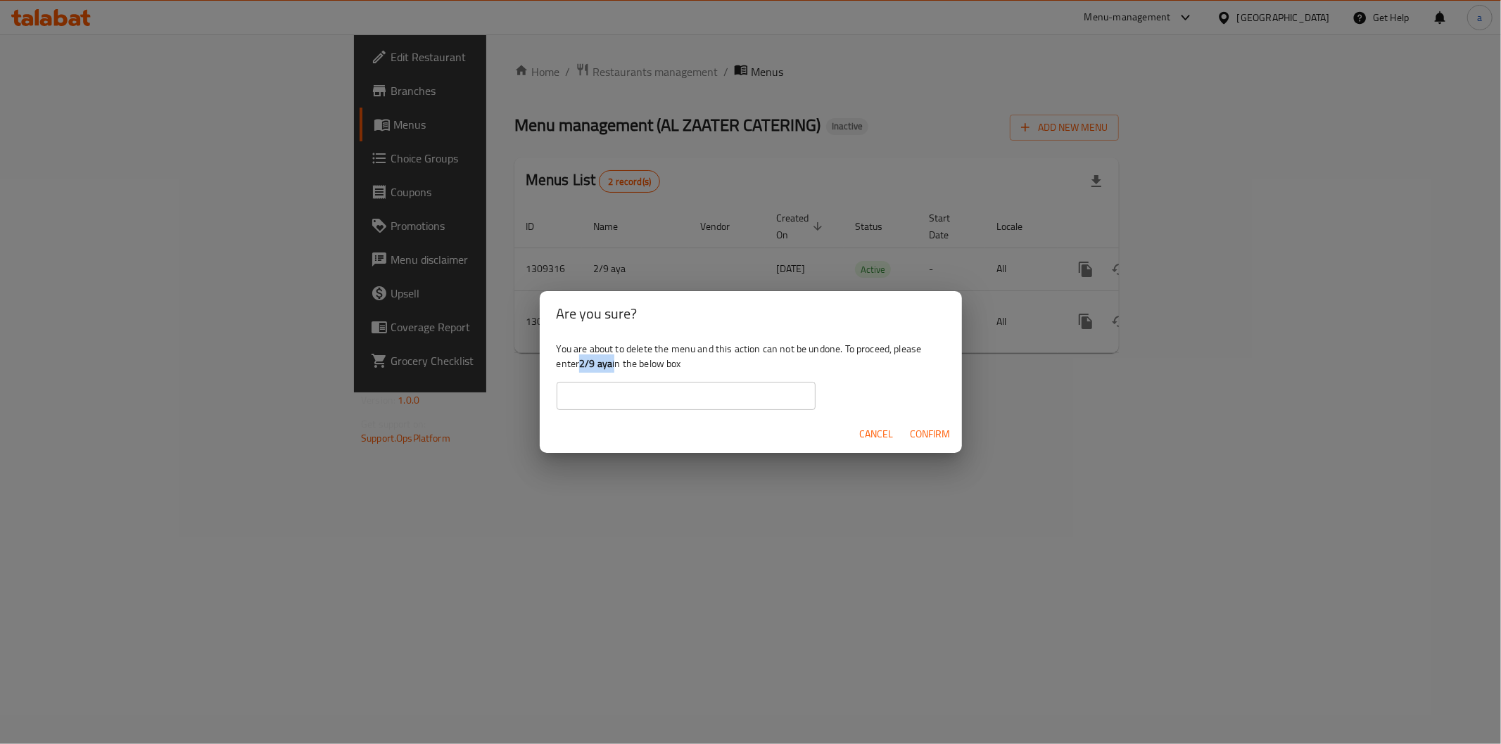
drag, startPoint x: 580, startPoint y: 357, endPoint x: 616, endPoint y: 371, distance: 37.9
click at [616, 371] on div "You are about to delete the menu and this action can not be undone. To proceed,…" at bounding box center [751, 375] width 422 height 79
copy div "2/9 aya"
click at [657, 397] on input "text" at bounding box center [685, 396] width 259 height 28
paste input "2/9 aya"
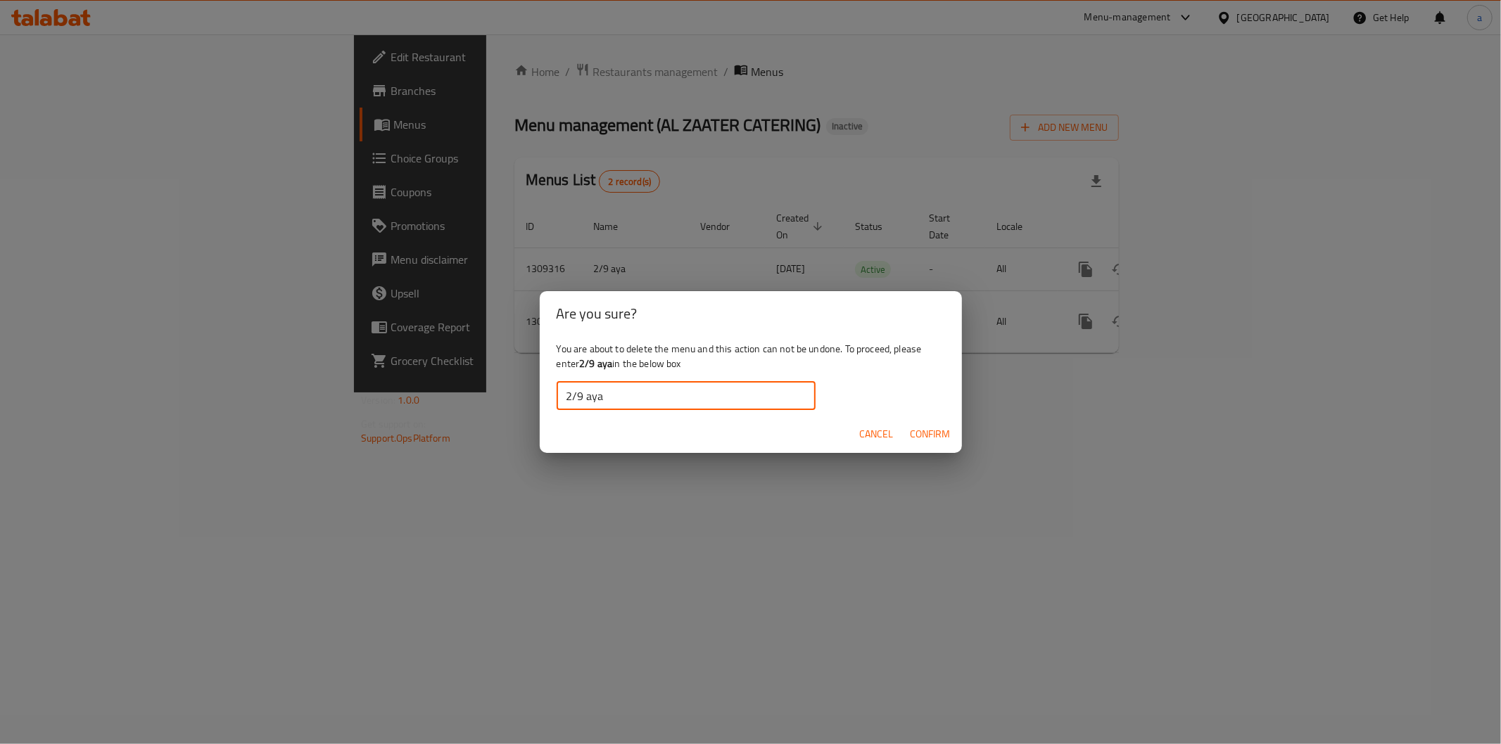
type input "2/9 aya"
click at [915, 438] on span "Confirm" at bounding box center [930, 435] width 40 height 18
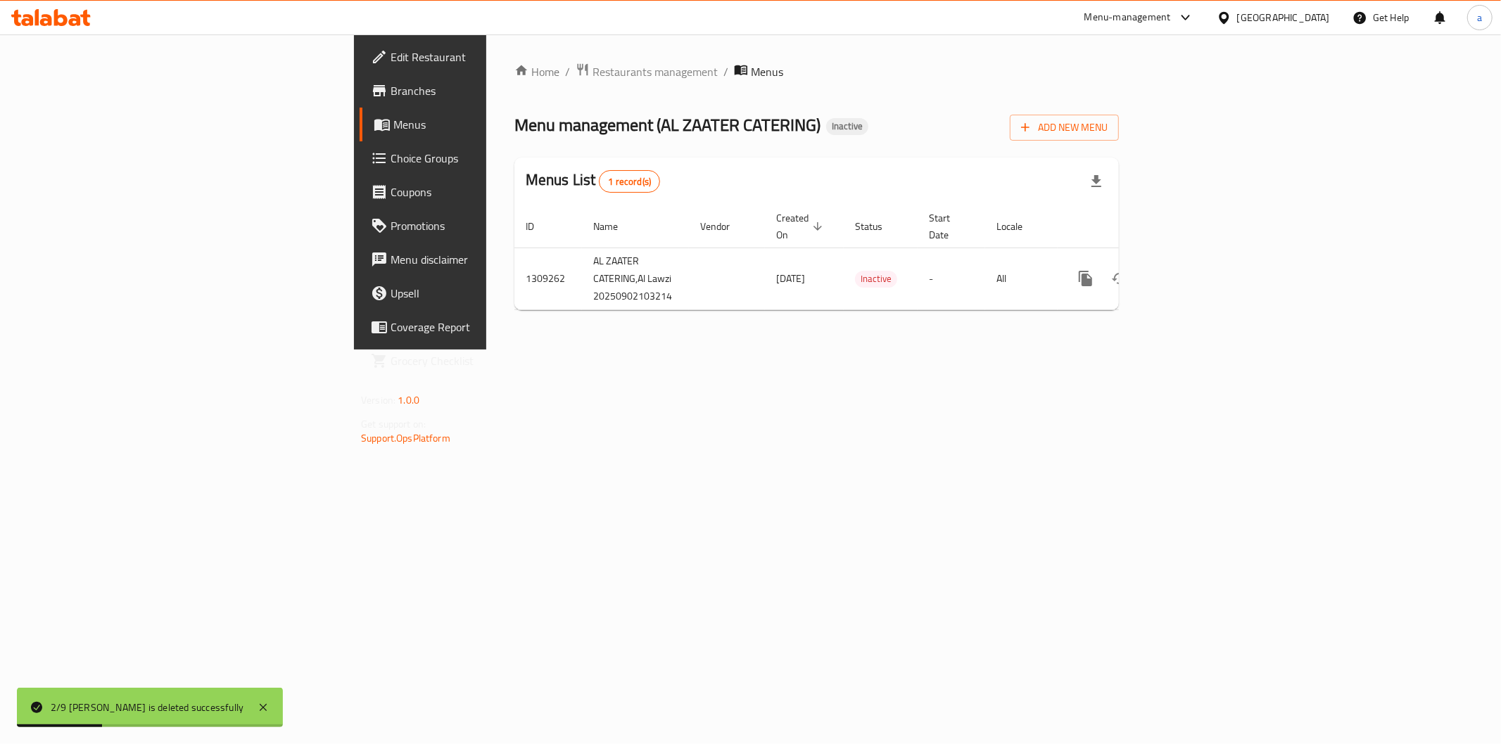
click at [390, 58] on span "Edit Restaurant" at bounding box center [491, 57] width 203 height 17
